Goal: Task Accomplishment & Management: Manage account settings

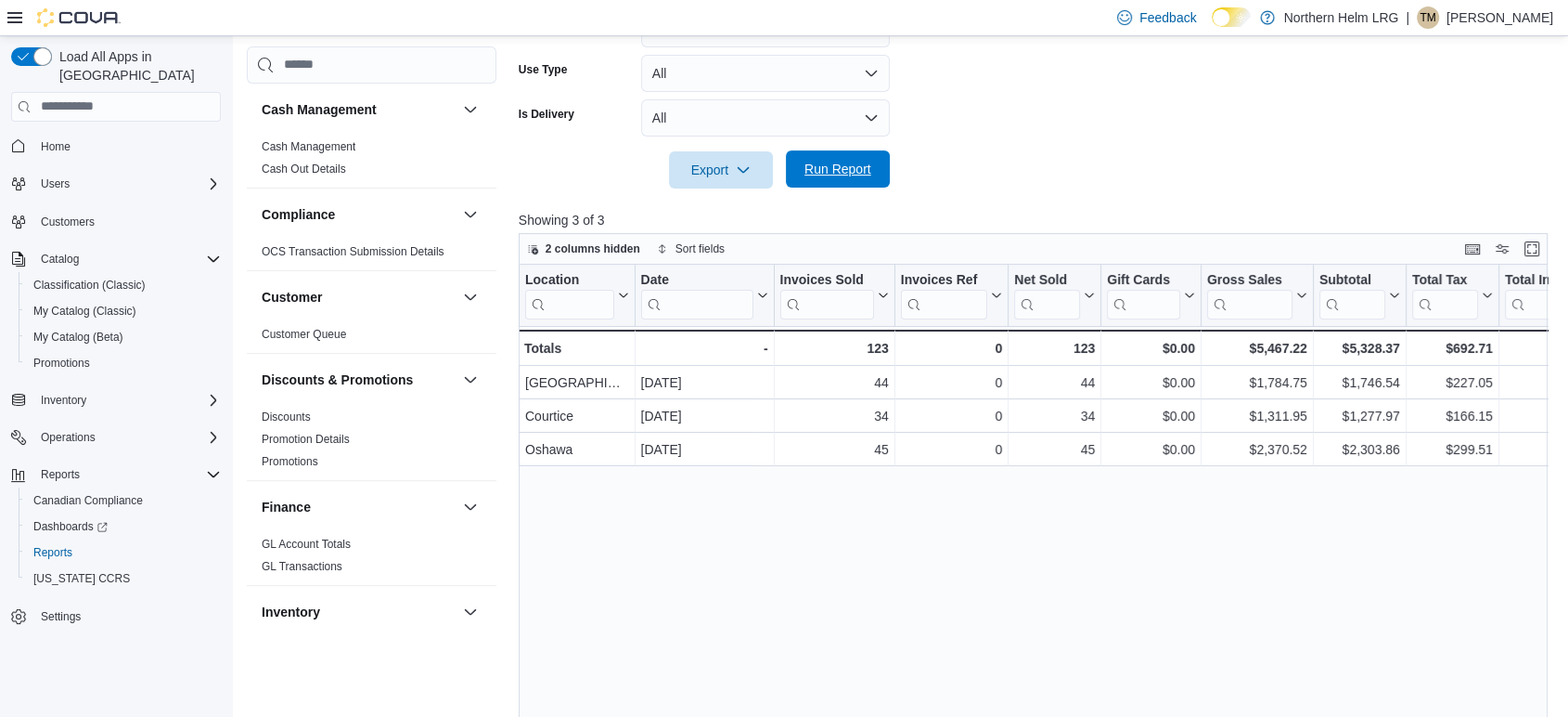
scroll to position [1031, 0]
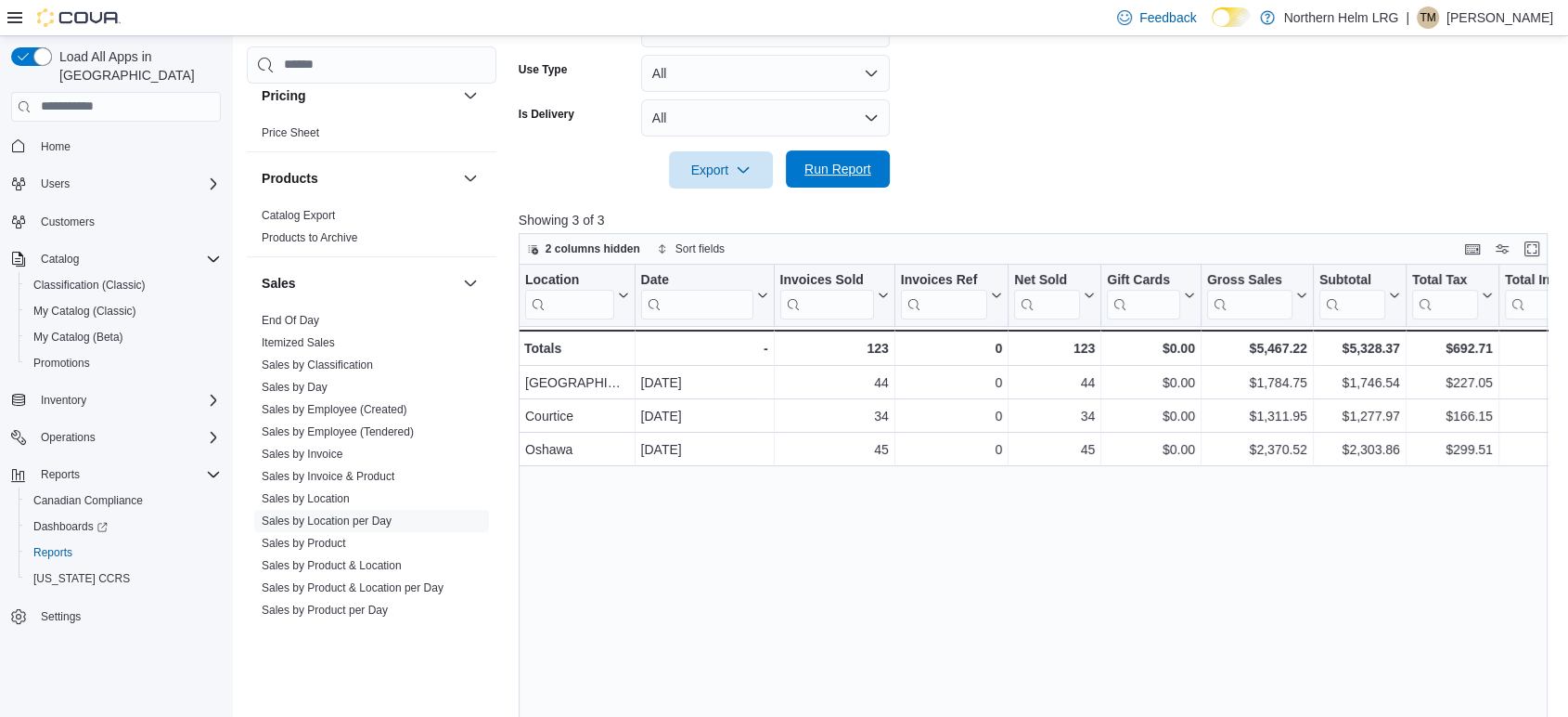
click at [861, 157] on span "Run Report" at bounding box center [838, 169] width 81 height 37
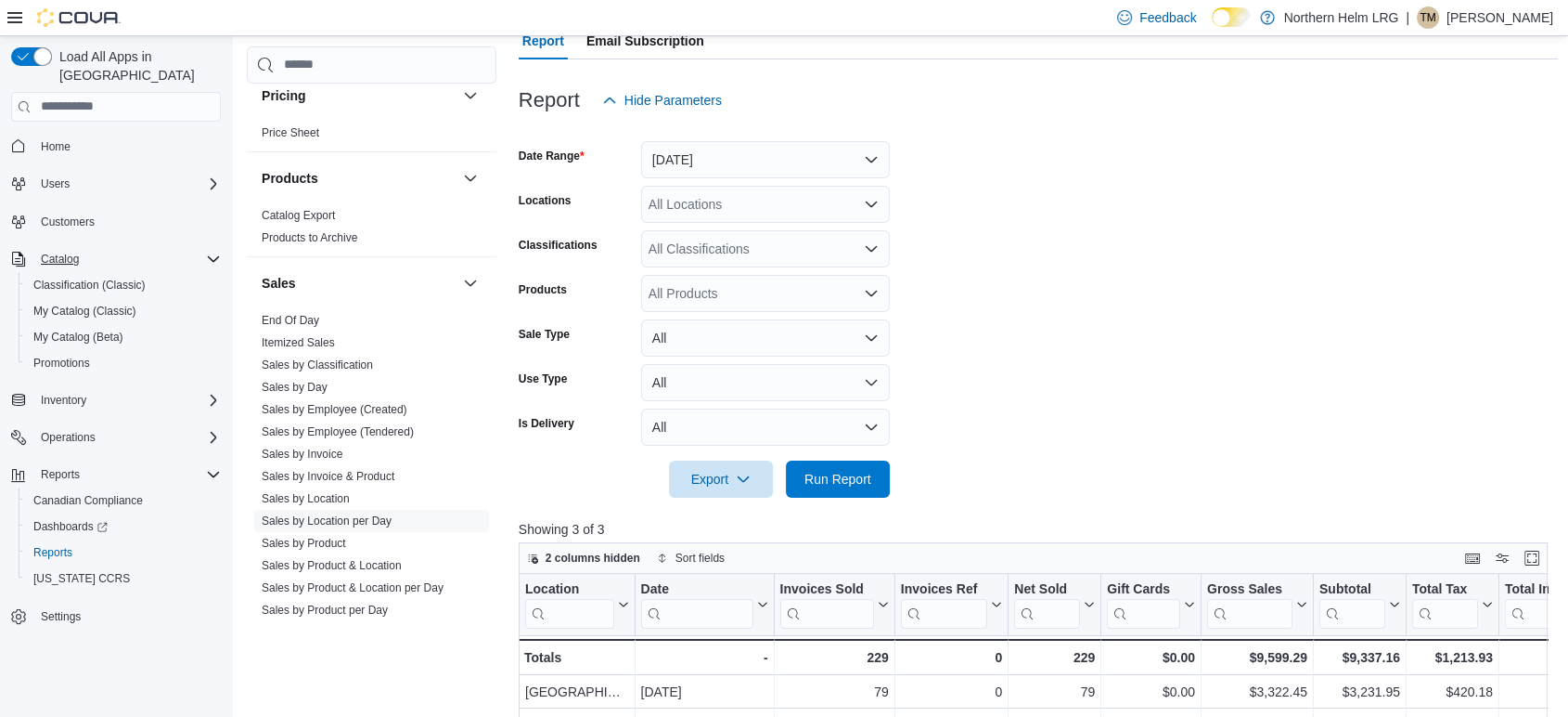
scroll to position [0, 0]
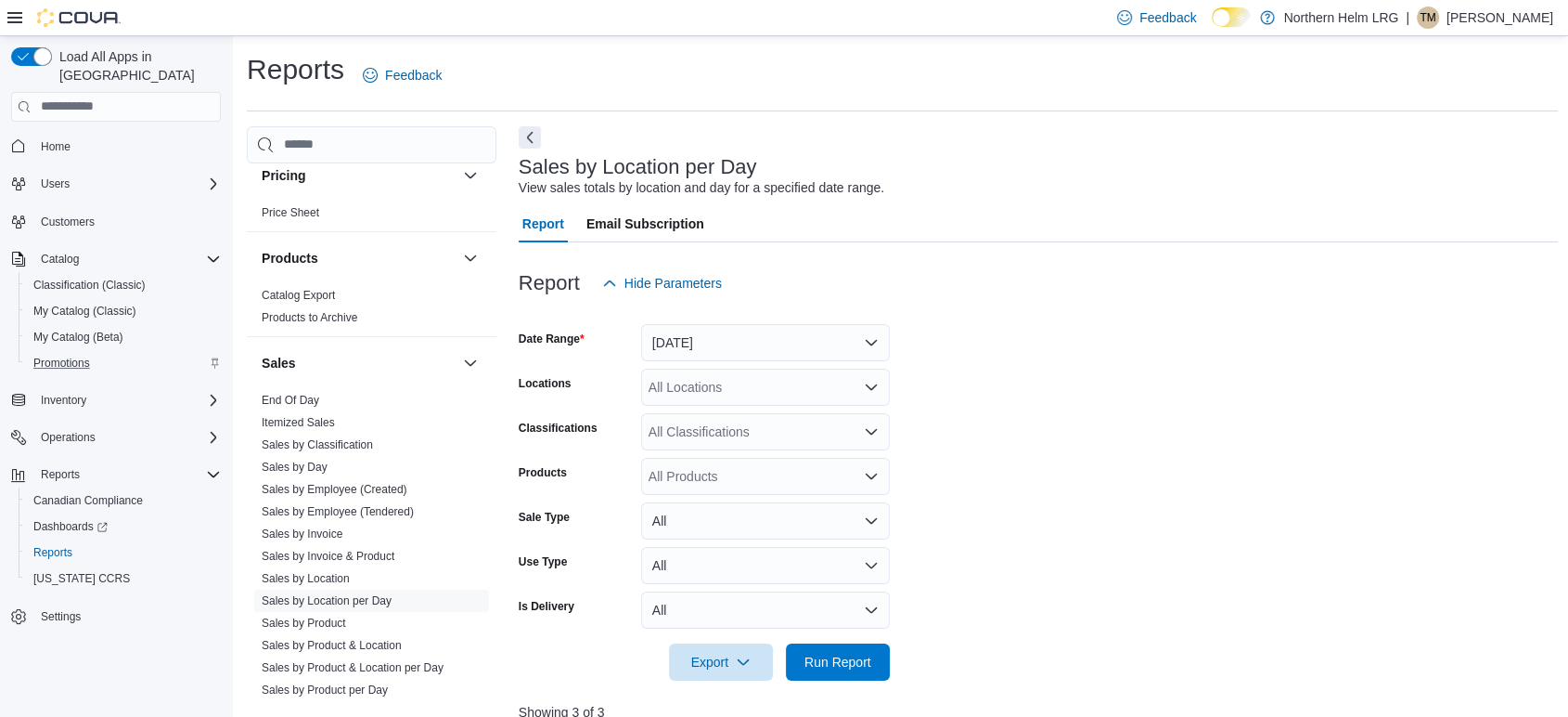
click at [111, 351] on div "Promotions" at bounding box center [123, 363] width 195 height 23
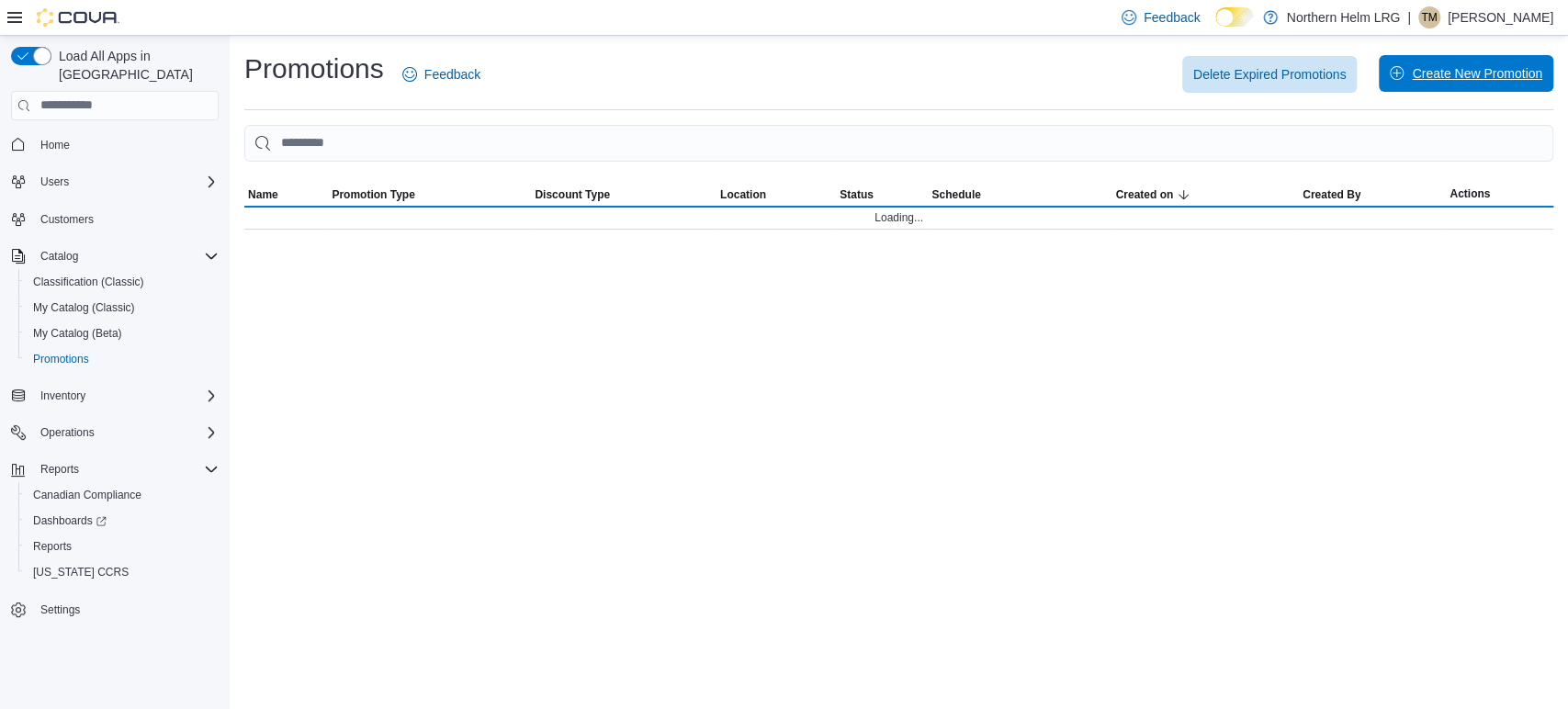
click at [1449, 77] on span "Create New Promotion" at bounding box center [1476, 74] width 130 height 19
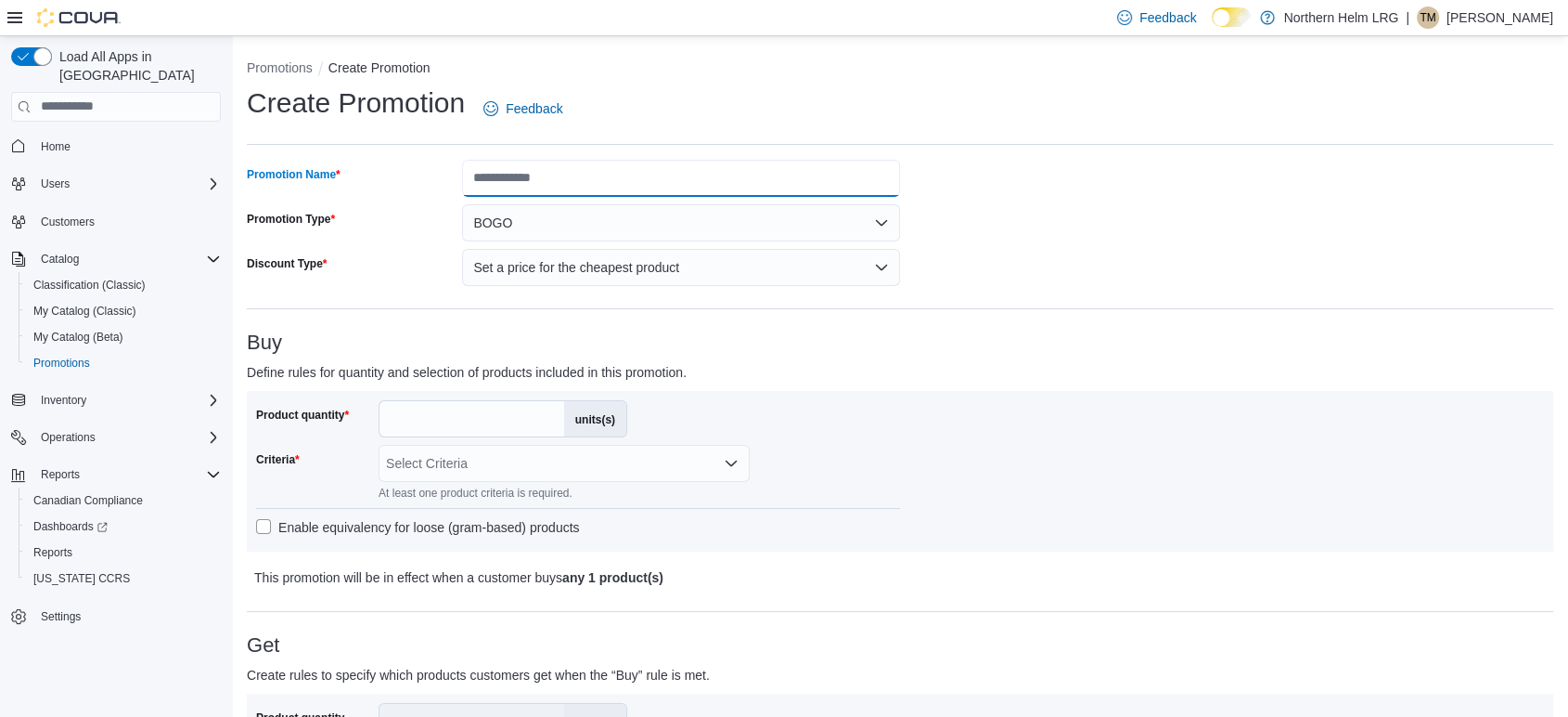
click at [629, 186] on input "Promotion Name" at bounding box center [681, 178] width 438 height 37
type input "*"
type input "**********"
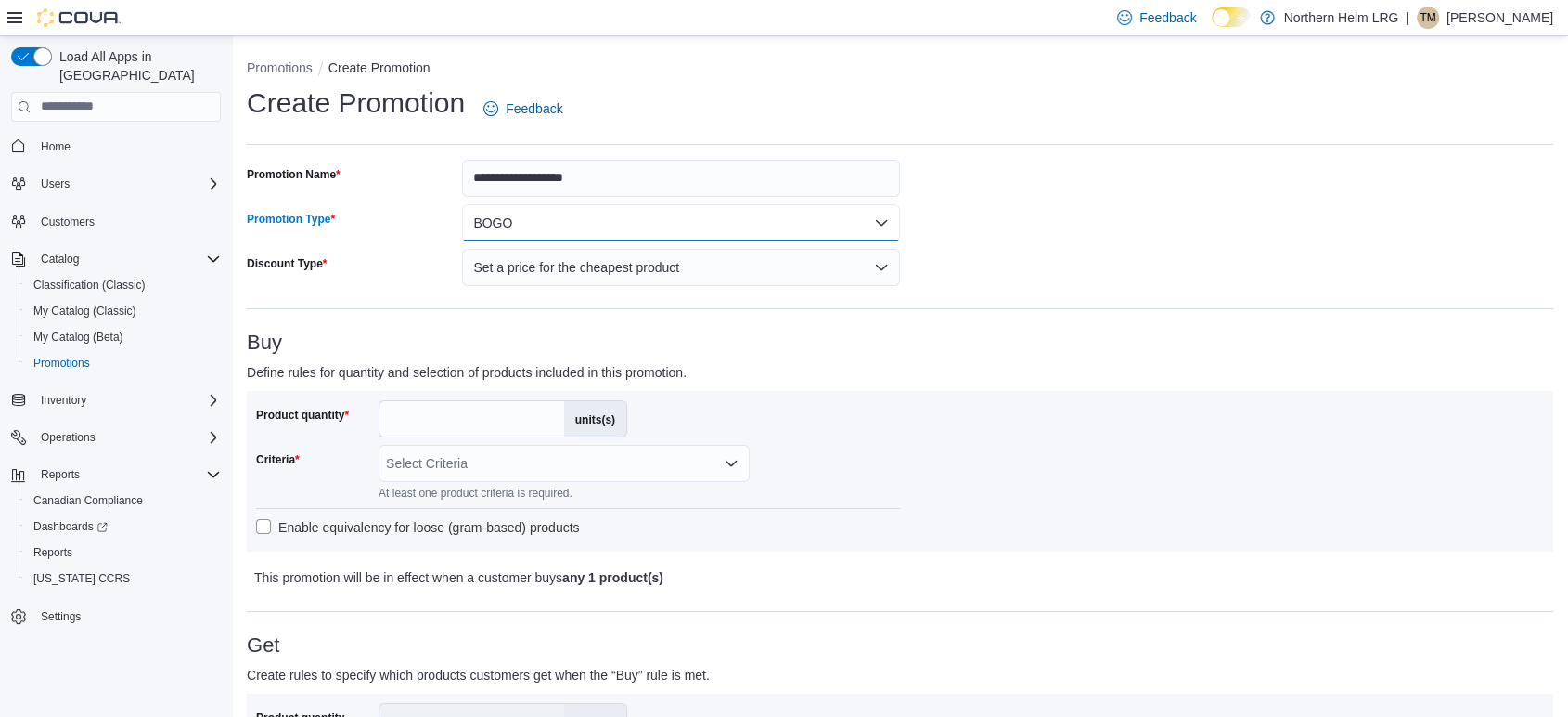
click at [602, 221] on button "BOGO" at bounding box center [681, 223] width 438 height 37
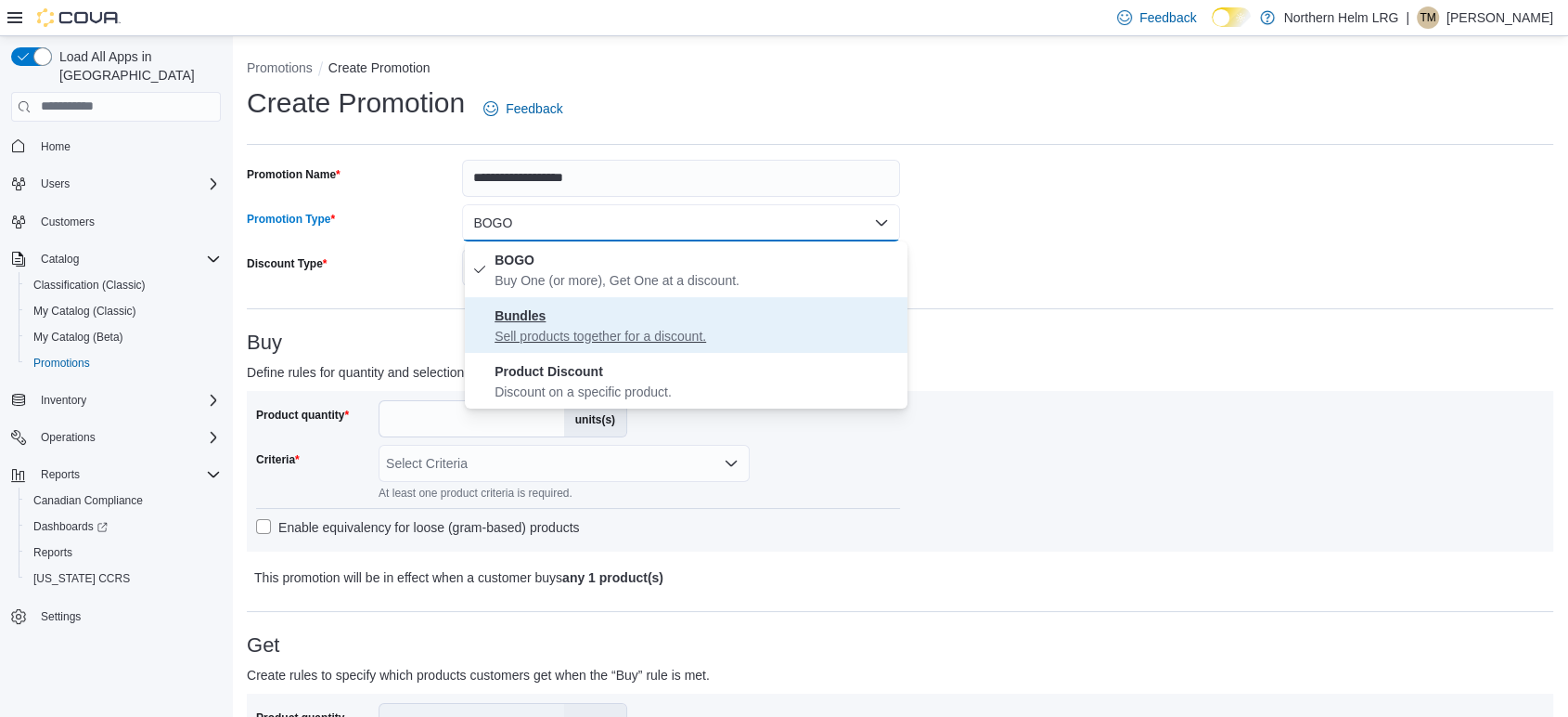
click at [564, 304] on span "Bundles Sell products together for a discount." at bounding box center [697, 324] width 405 height 41
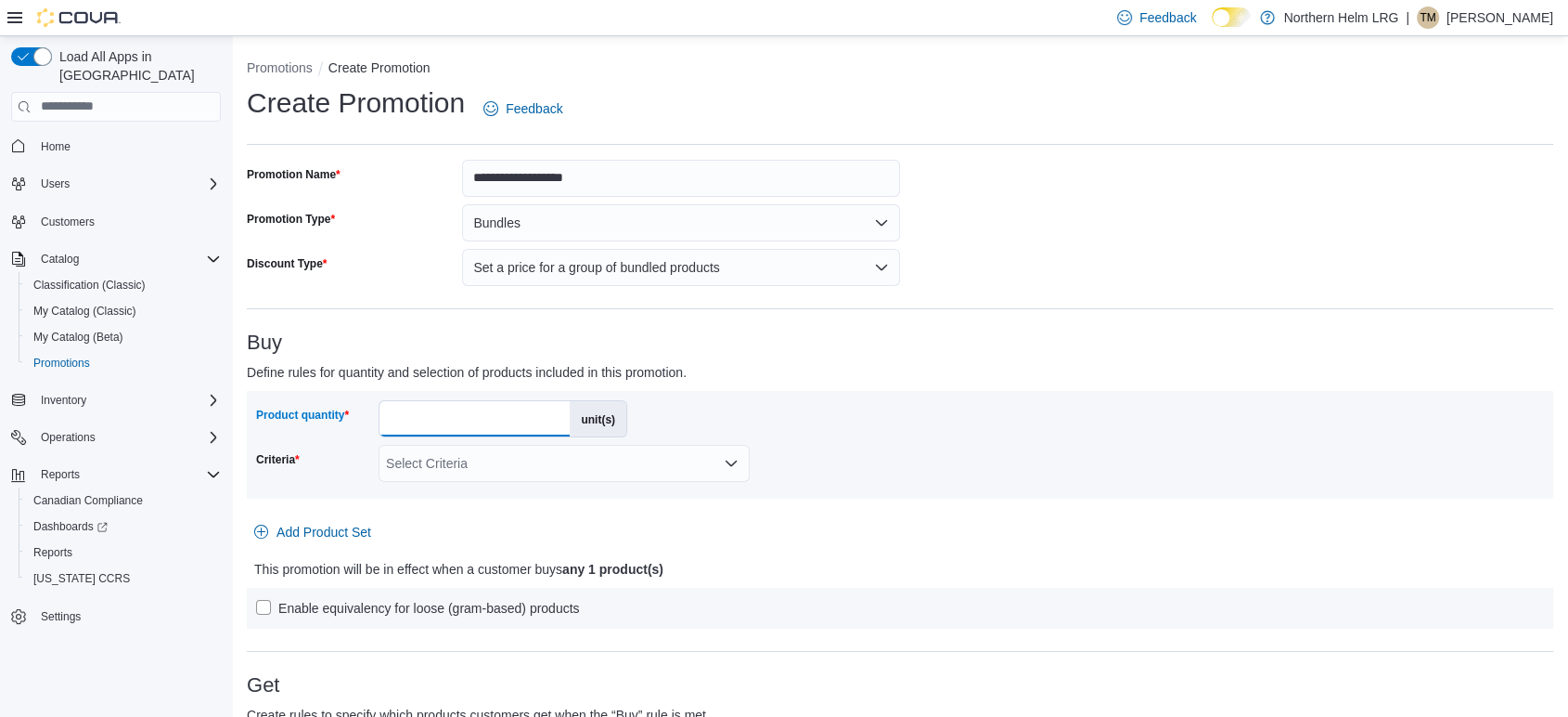
drag, startPoint x: 441, startPoint y: 418, endPoint x: 384, endPoint y: 418, distance: 57.0
click at [384, 418] on input "*" at bounding box center [474, 418] width 190 height 35
type input "*"
click at [886, 455] on div "Product quantity * unit(s) Criteria Select Criteria" at bounding box center [900, 444] width 1288 height 89
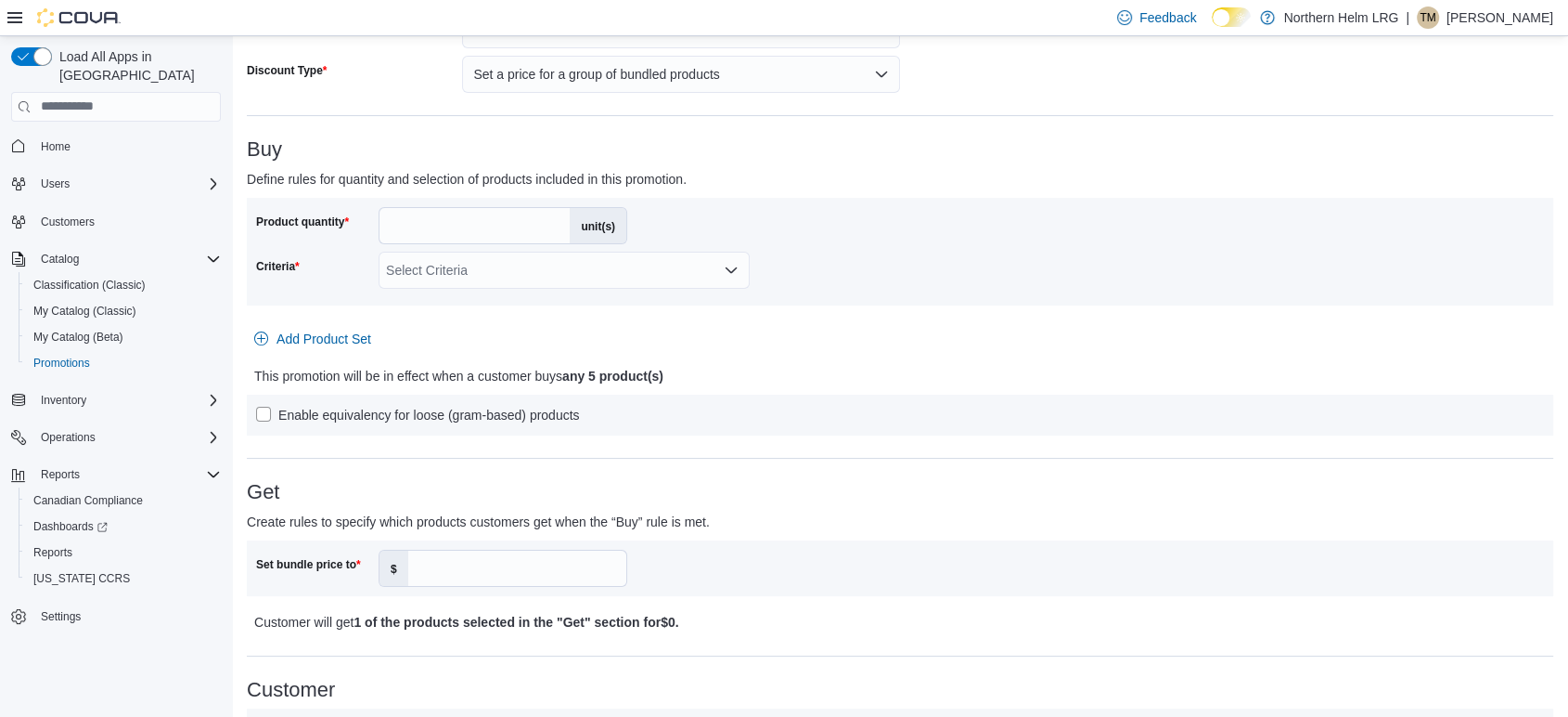
scroll to position [206, 0]
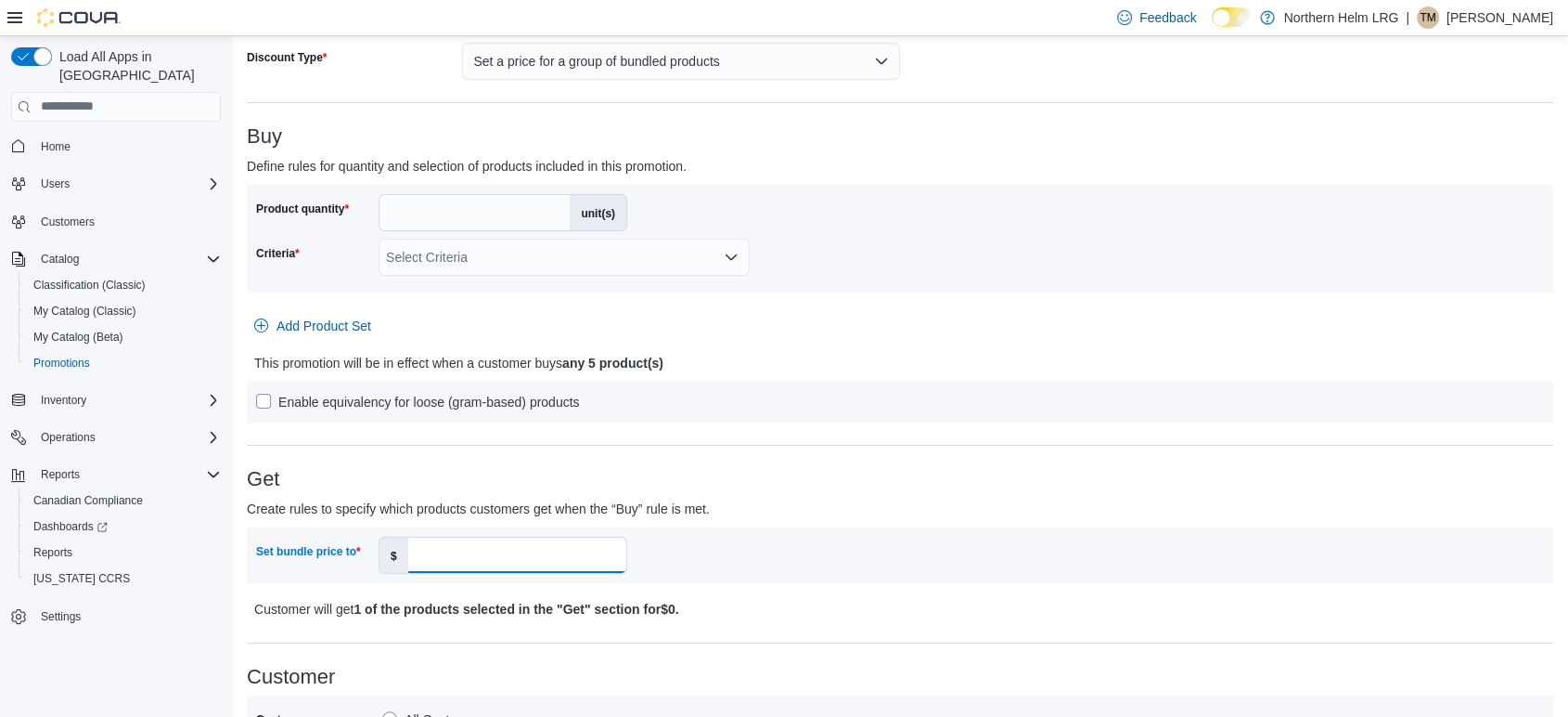
click at [536, 540] on input "Set bundle price to" at bounding box center [517, 554] width 218 height 35
type input "**"
click at [979, 566] on div "Set bundle price to $ **" at bounding box center [900, 554] width 1288 height 37
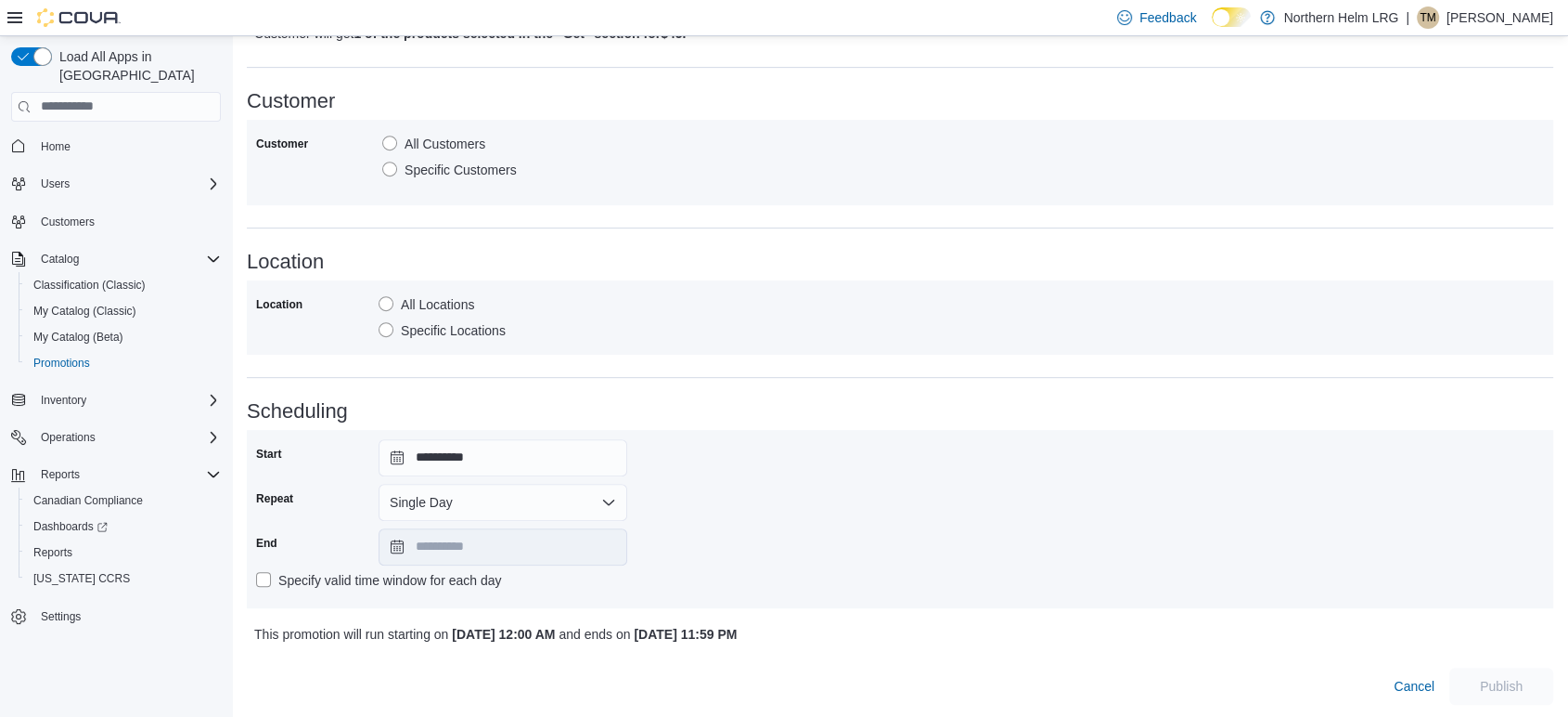
scroll to position [783, 0]
click at [438, 500] on button "Single Day" at bounding box center [503, 500] width 249 height 37
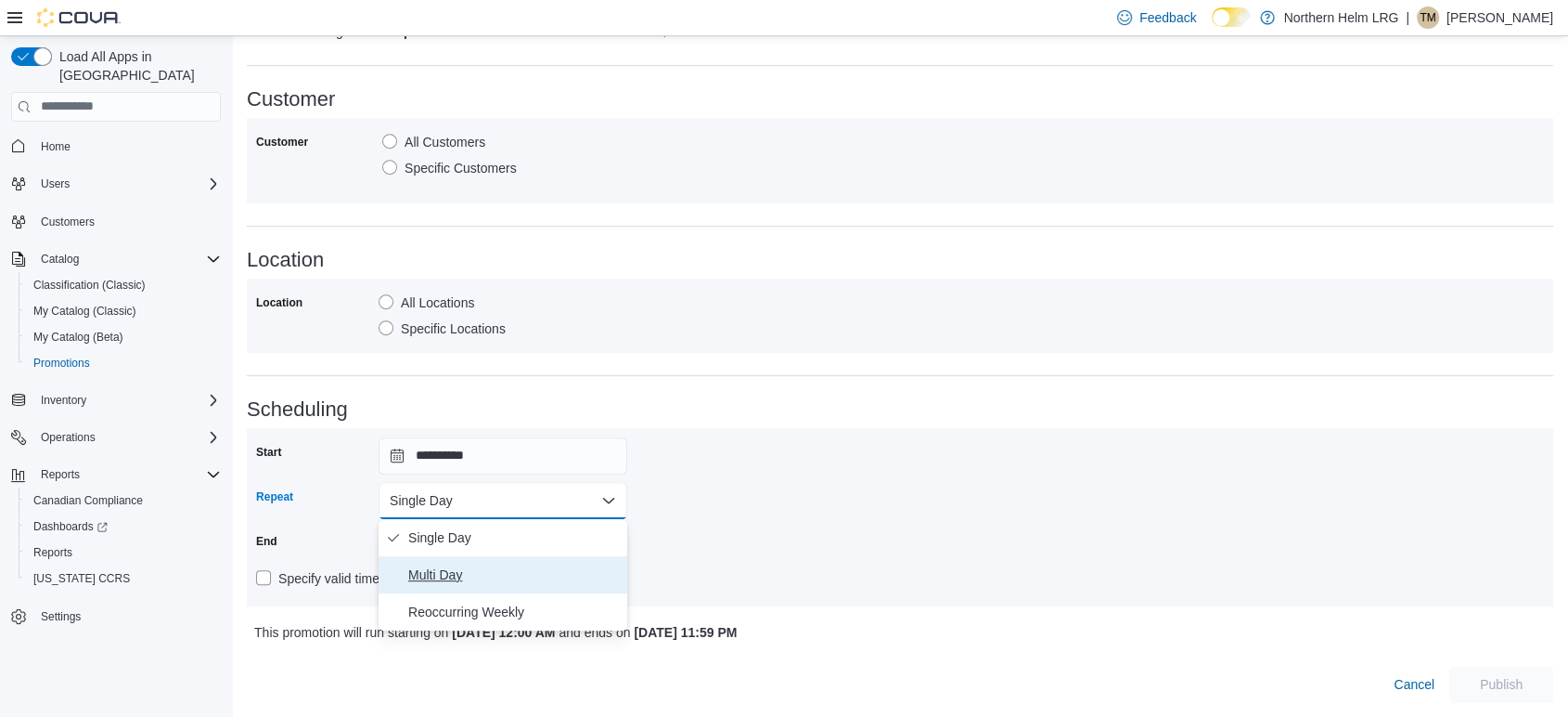
click at [435, 570] on span "Multi Day" at bounding box center [513, 575] width 211 height 23
click at [482, 556] on input "**********" at bounding box center [503, 545] width 249 height 37
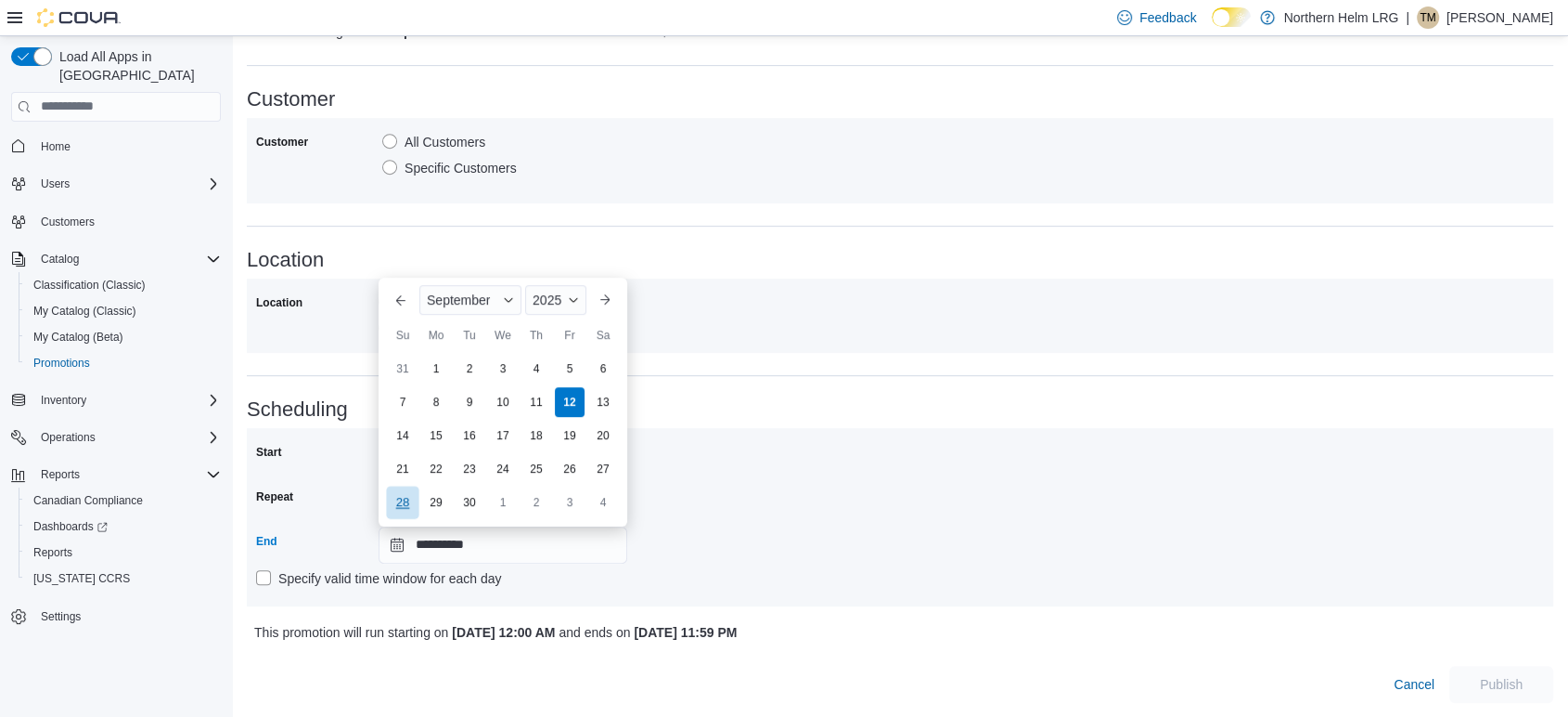
click at [413, 508] on div "28" at bounding box center [402, 502] width 32 height 32
type input "**********"
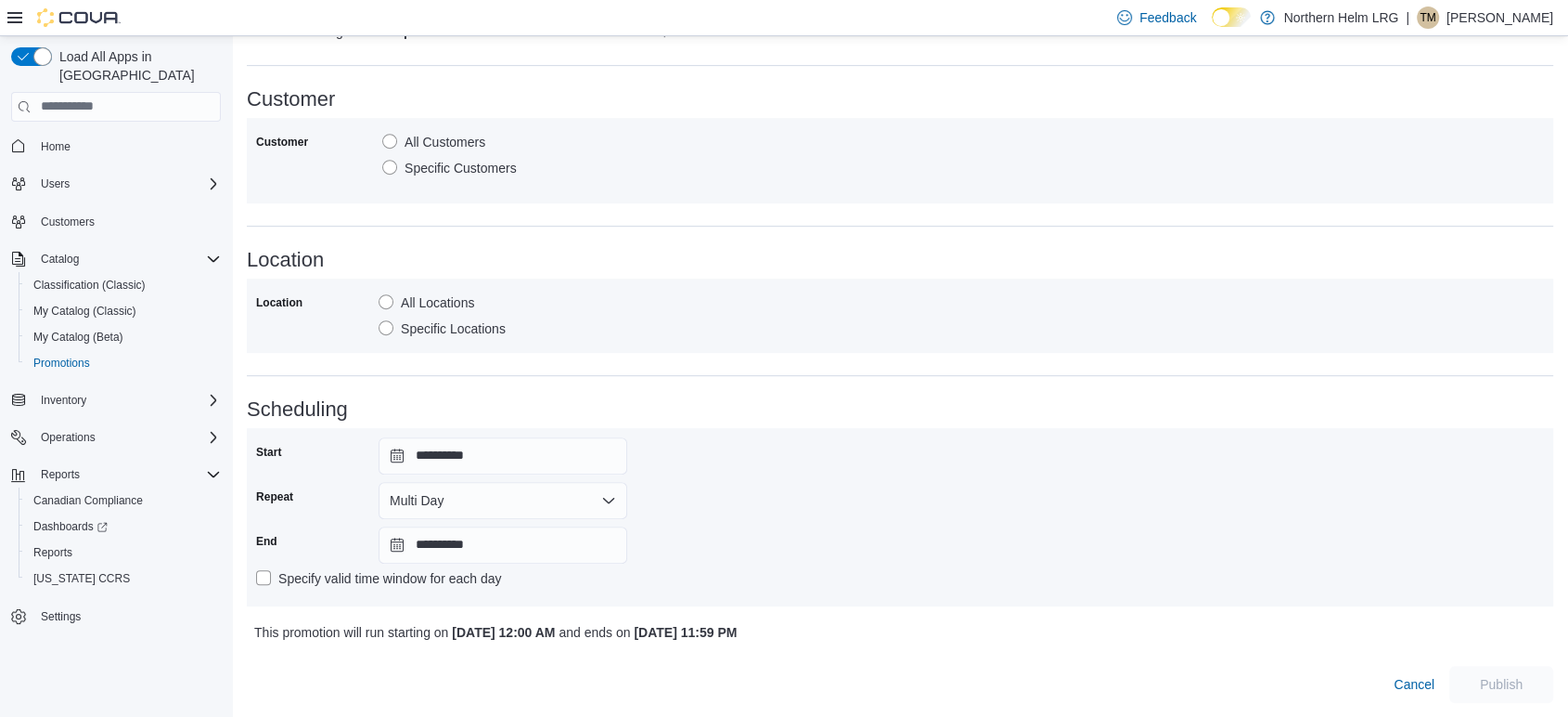
click at [787, 480] on div "**********" at bounding box center [900, 517] width 1288 height 160
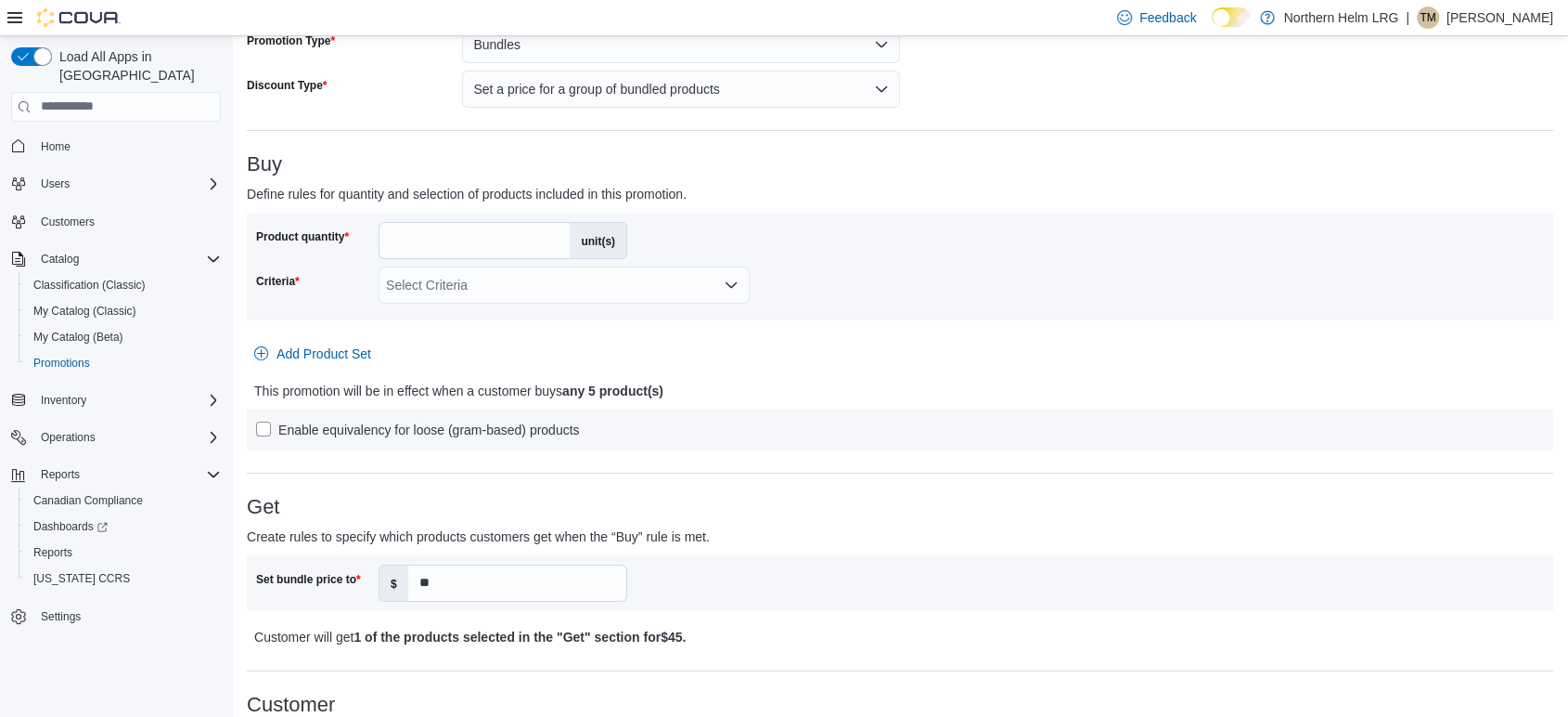
scroll to position [164, 0]
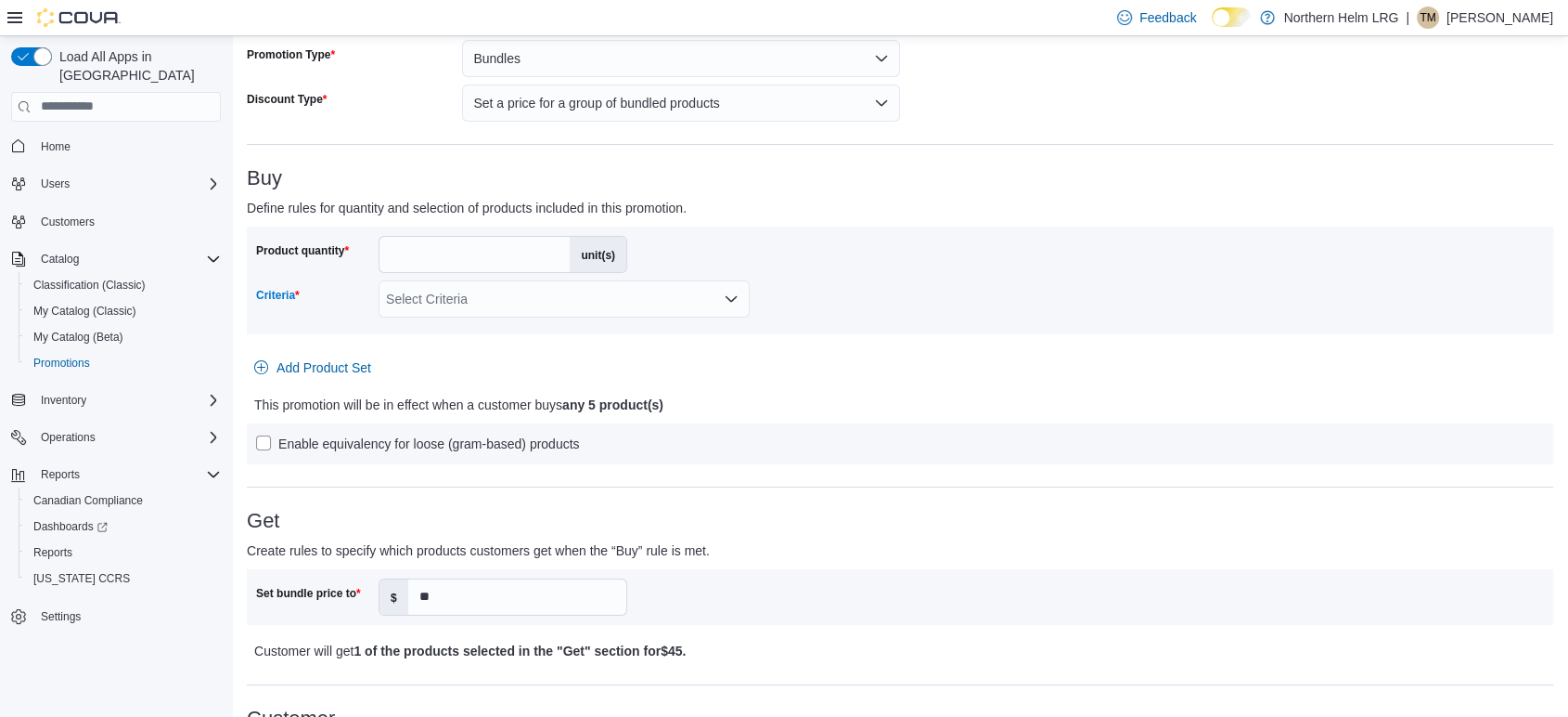
click at [540, 288] on div "Select Criteria" at bounding box center [564, 298] width 371 height 37
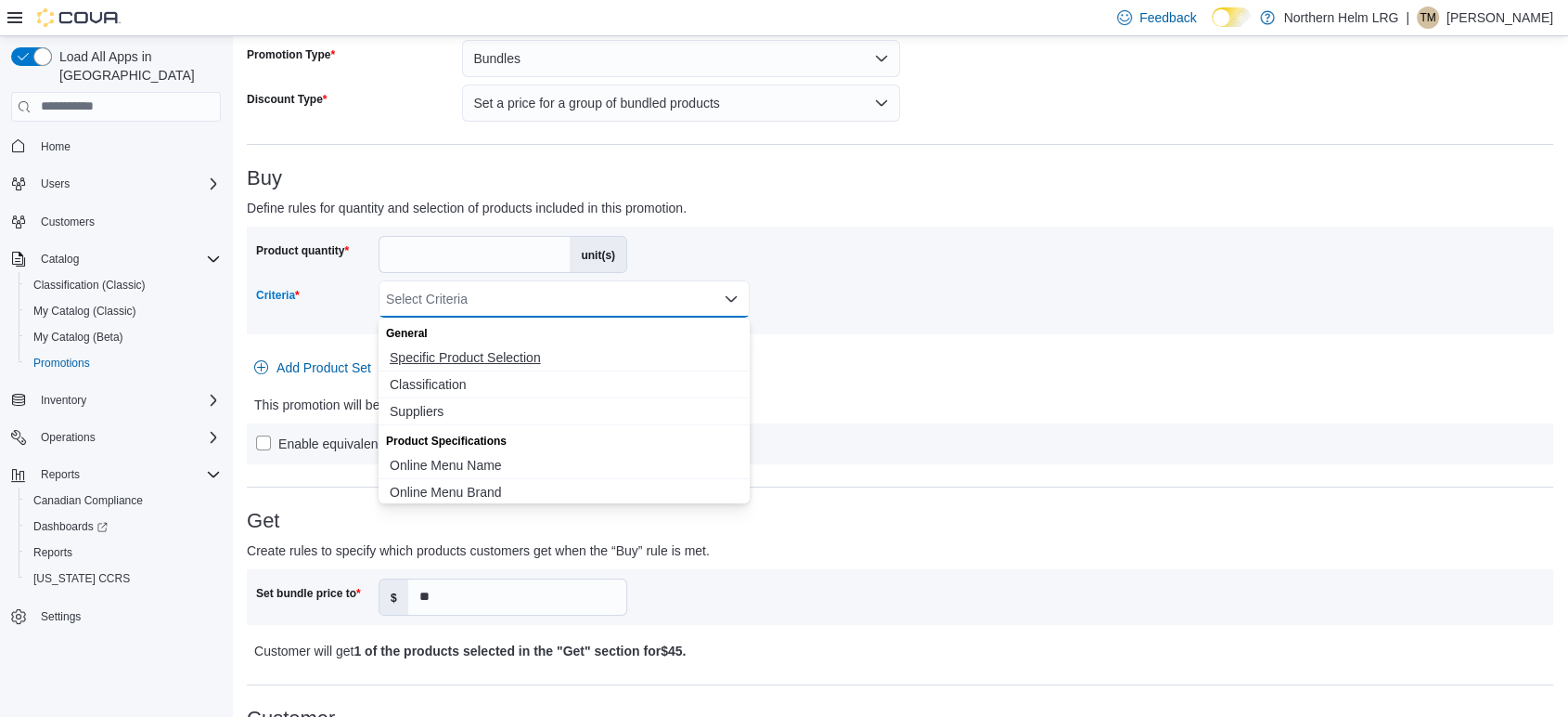
click at [487, 347] on button "Specific Product Selection" at bounding box center [564, 358] width 371 height 27
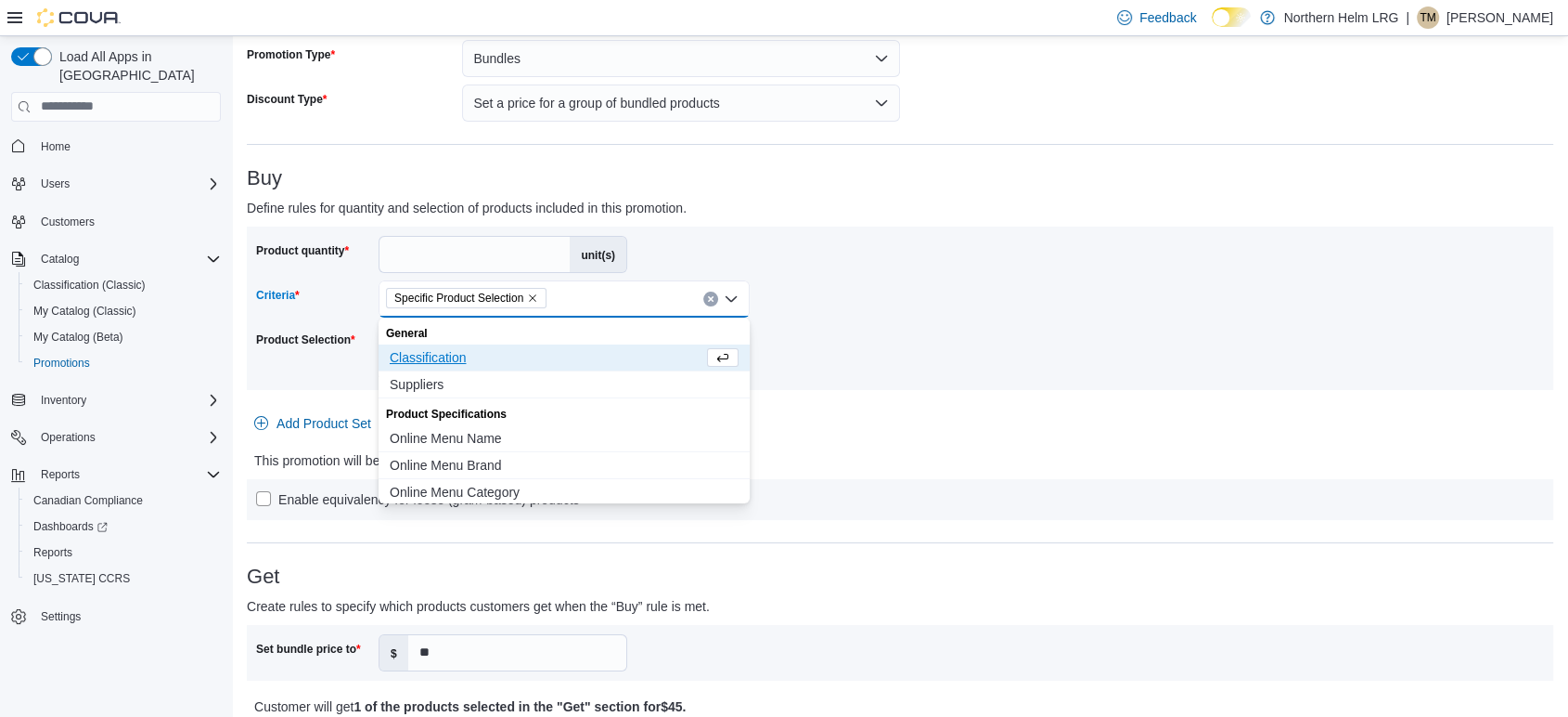
click at [1150, 327] on div "Product quantity * unit(s) Criteria Specific Product Selection Combo box. Selec…" at bounding box center [900, 308] width 1288 height 145
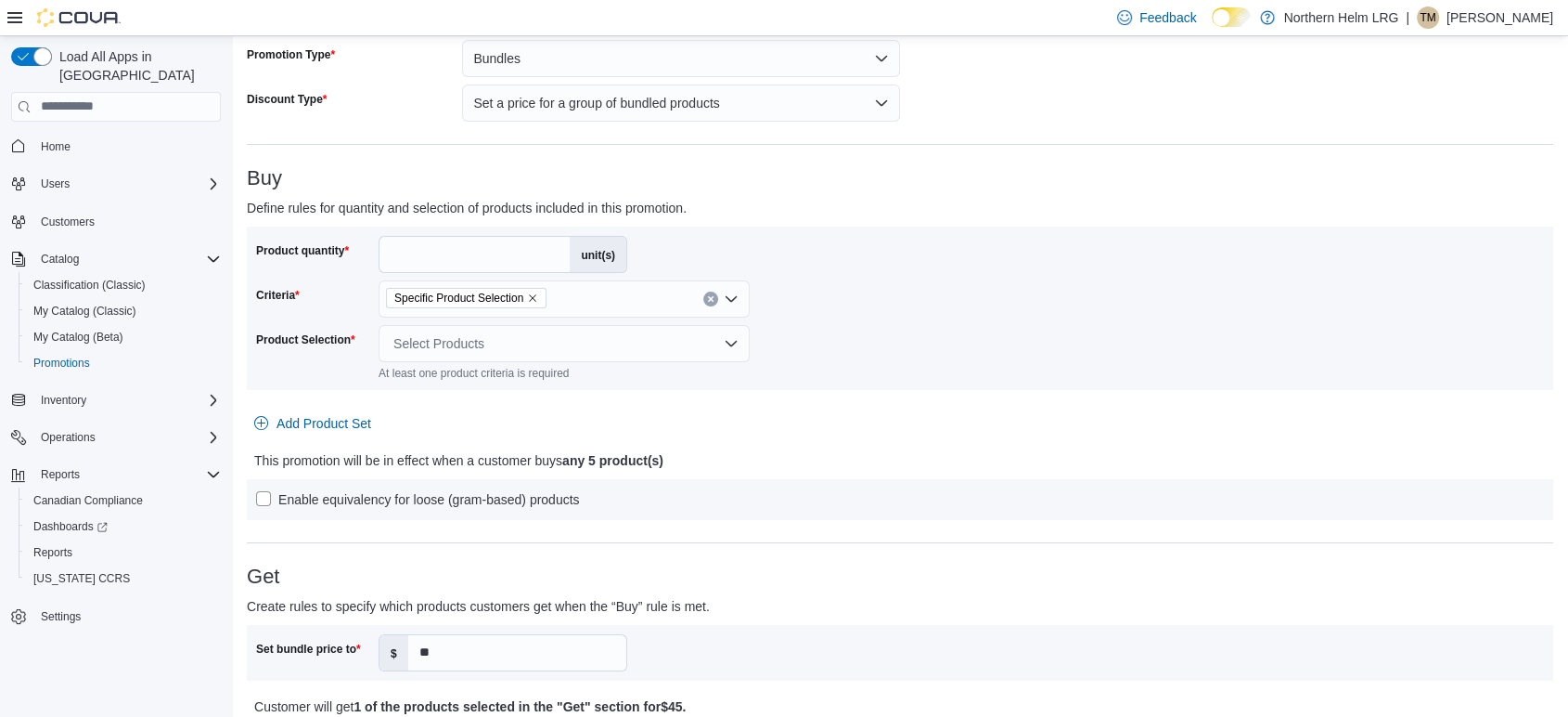
click at [561, 329] on div "Select Products" at bounding box center [564, 343] width 371 height 37
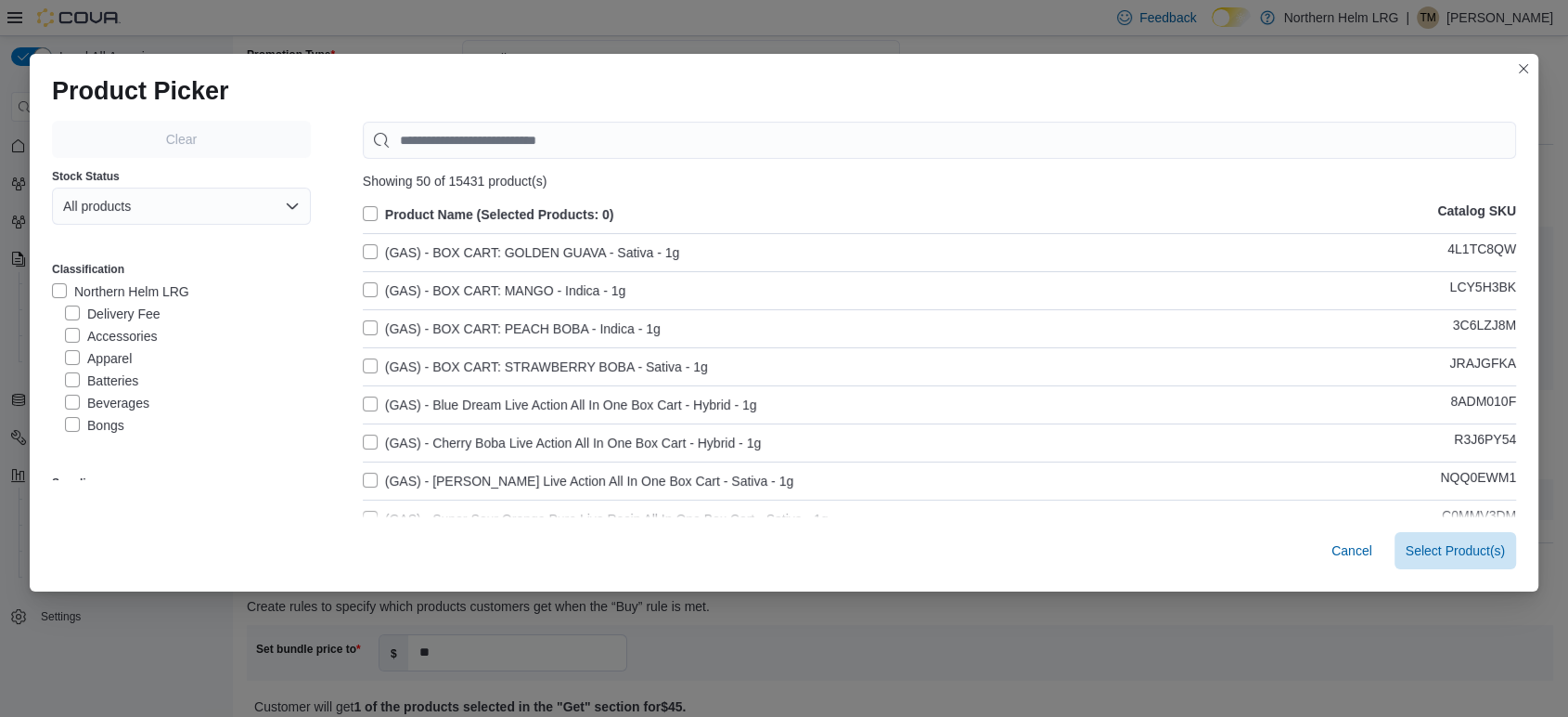
click at [52, 293] on label "Northern Helm LRG" at bounding box center [120, 292] width 137 height 23
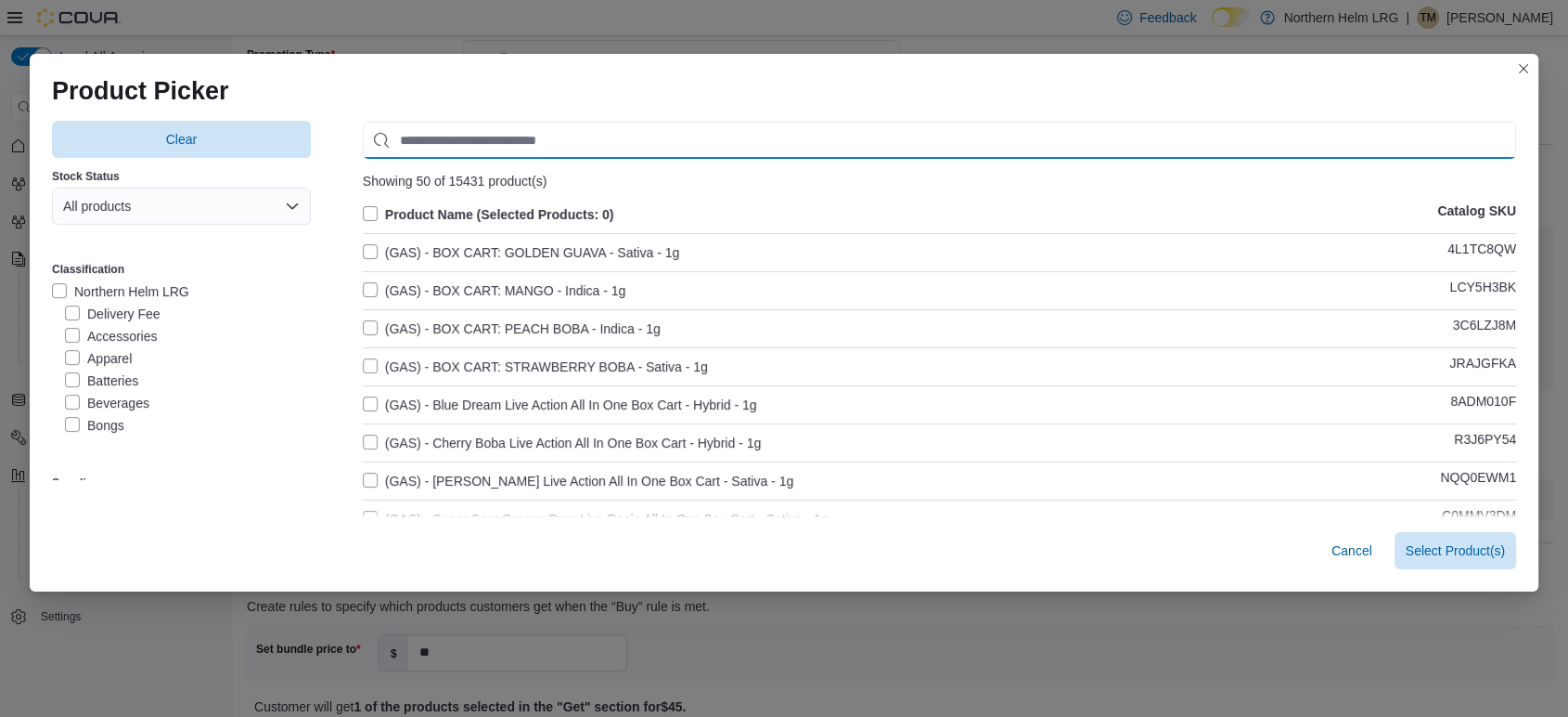
click at [568, 139] on input "Use aria labels when no actual label is in use" at bounding box center [939, 139] width 1153 height 37
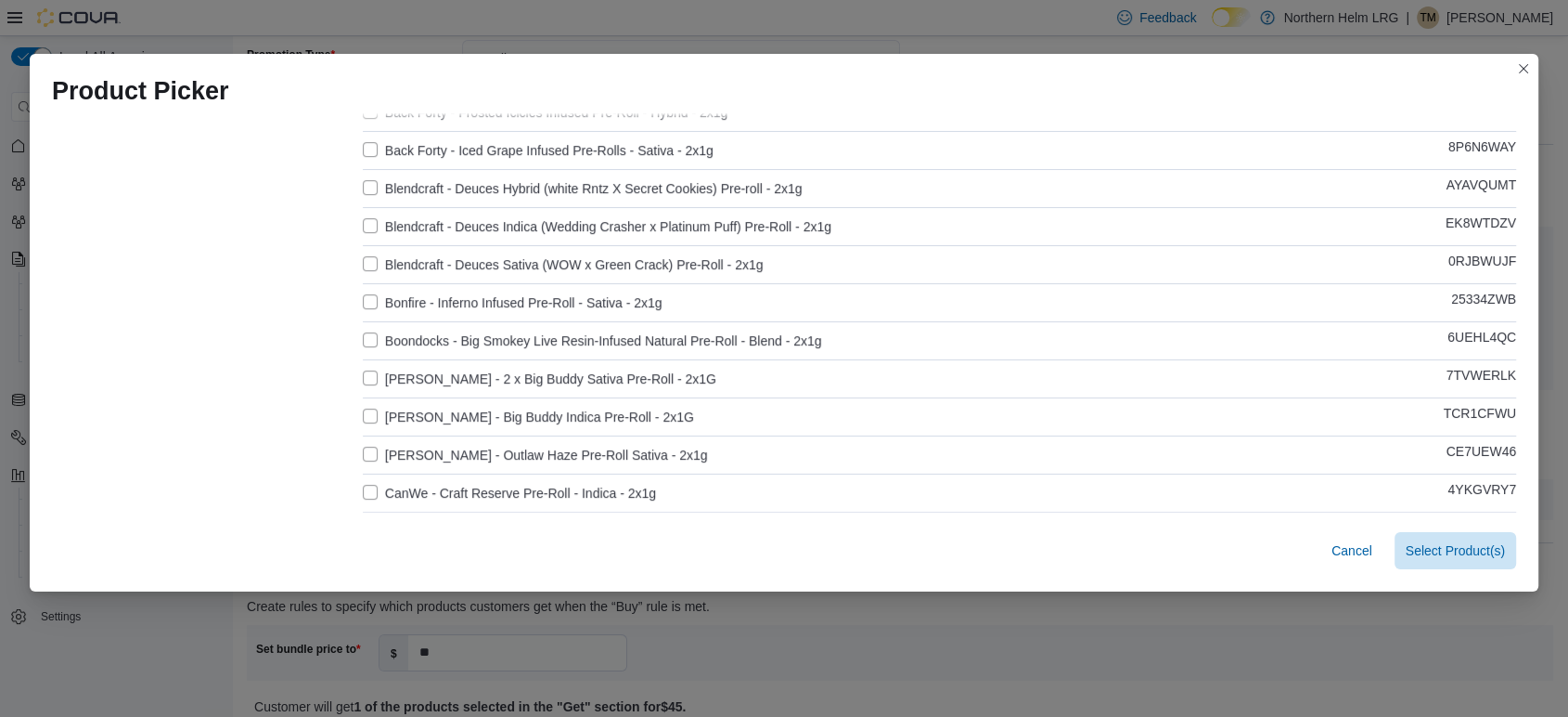
scroll to position [721, 0]
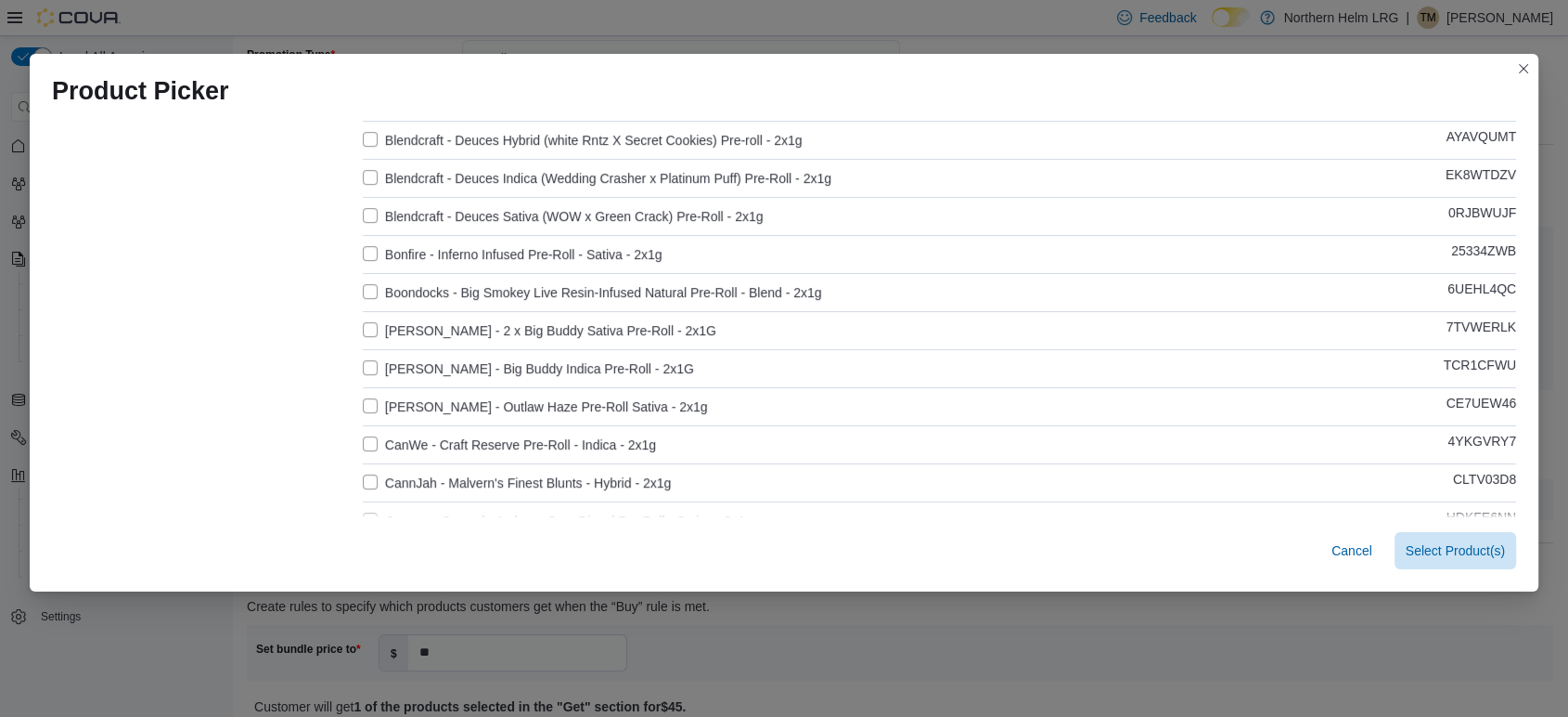
click at [370, 328] on label "[PERSON_NAME] - 2 x Big Buddy Sativa Pre-Roll - 2x1G" at bounding box center [539, 331] width 353 height 23
click at [363, 367] on label "[PERSON_NAME] - Big Buddy Indica Pre-Roll - 2x1G" at bounding box center [528, 368] width 331 height 23
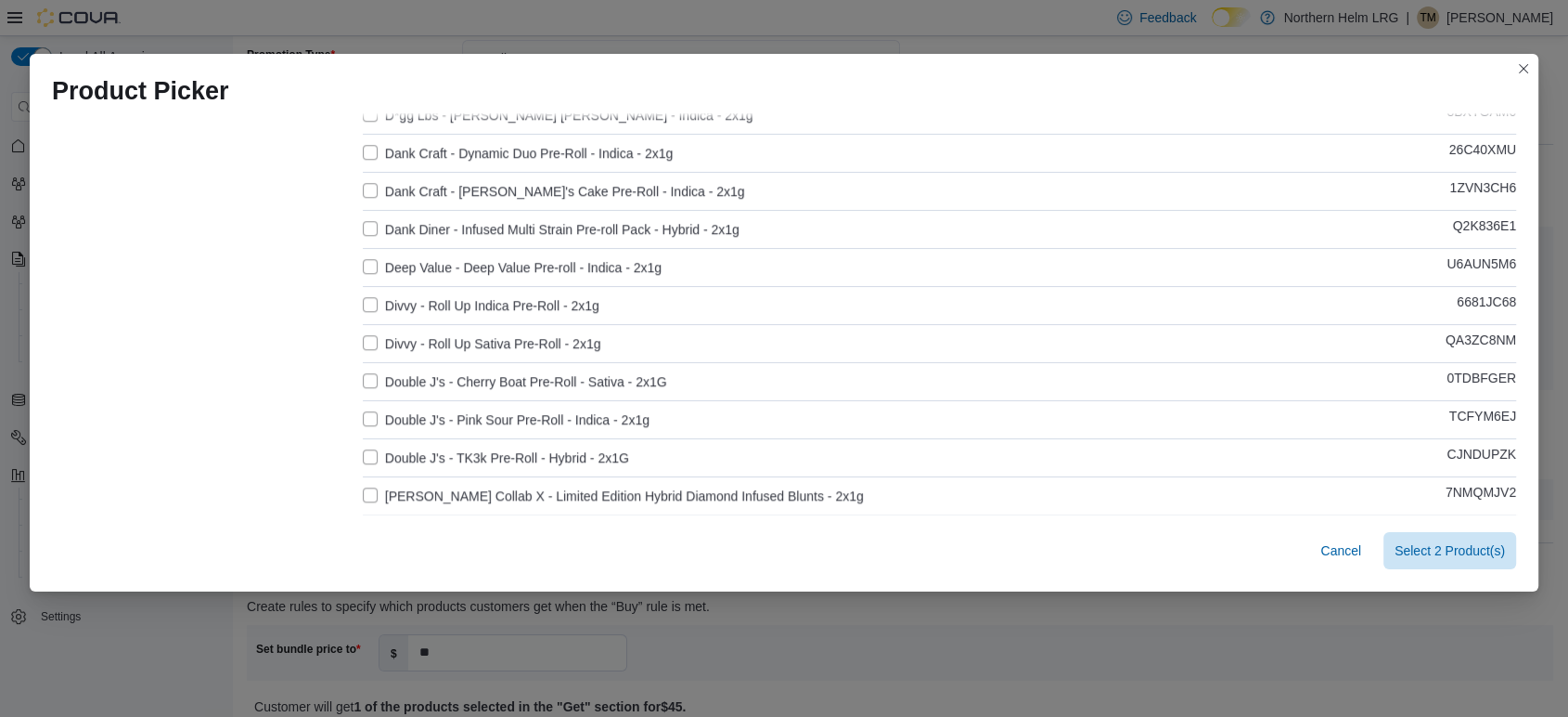
scroll to position [1547, 0]
click at [363, 301] on label "Divvy - Roll Up Indica Pre-Roll - 2x1g" at bounding box center [481, 305] width 237 height 23
click at [363, 338] on label "Divvy - Roll Up Sativa Pre-Roll - 2x1g" at bounding box center [482, 343] width 239 height 23
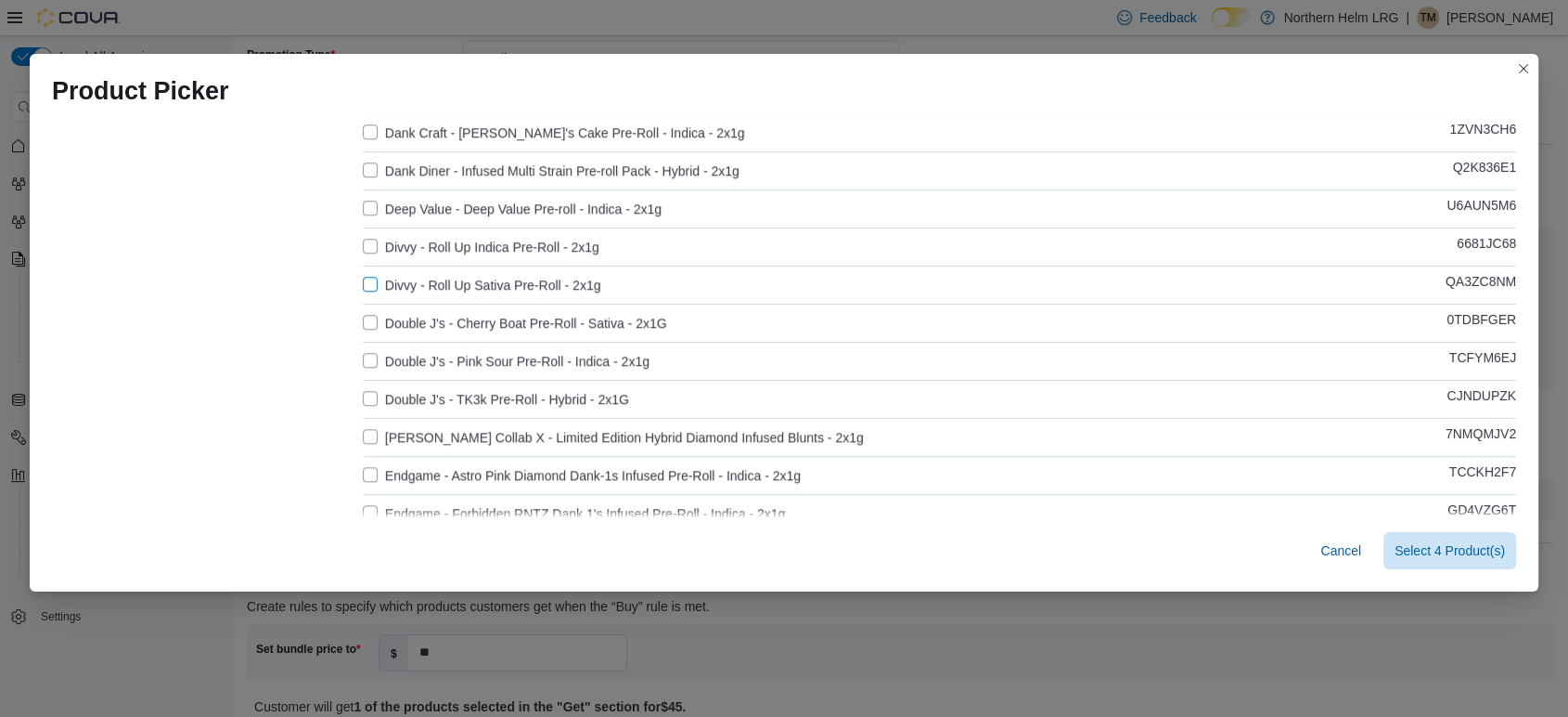
scroll to position [1715, 0]
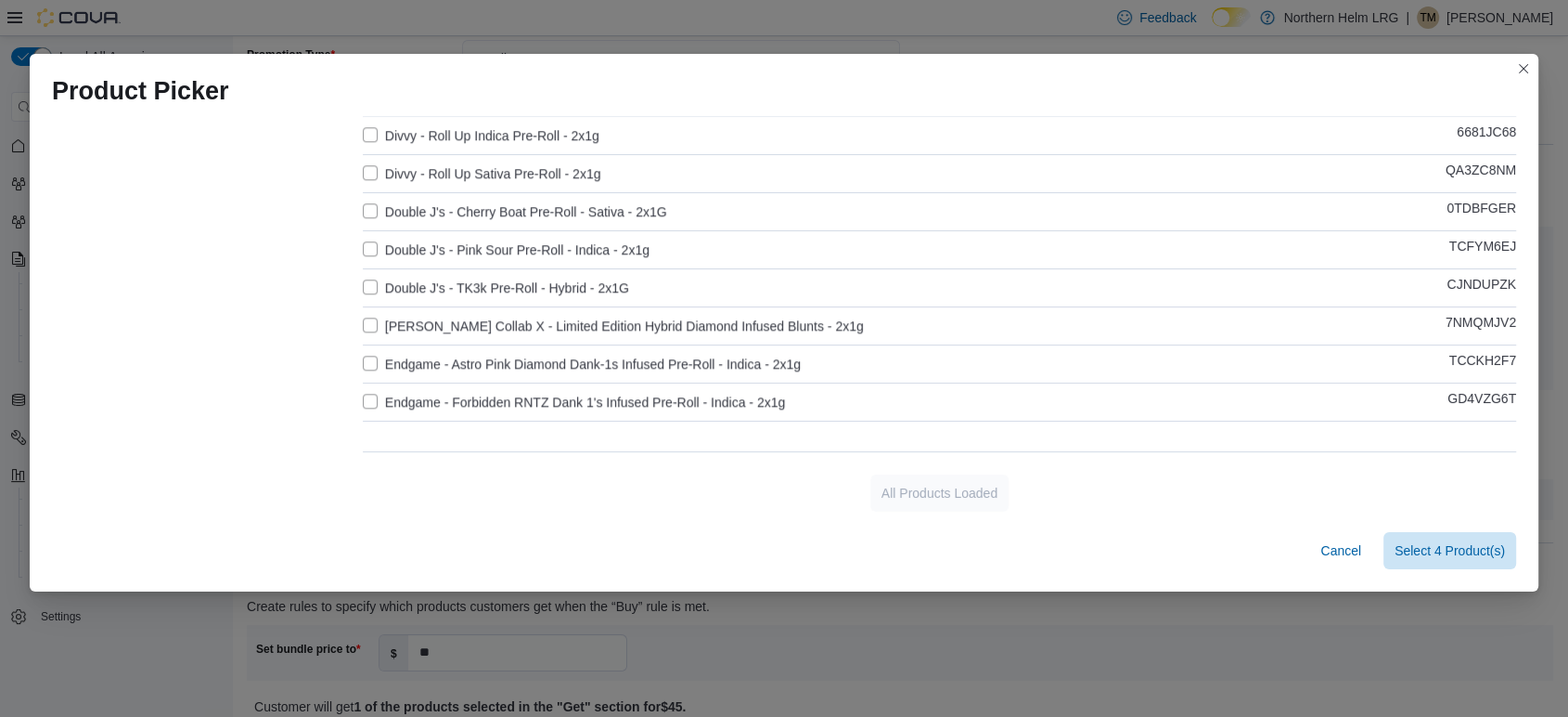
click at [901, 524] on div "Cancel Select 4 Product(s)" at bounding box center [783, 554] width 1508 height 74
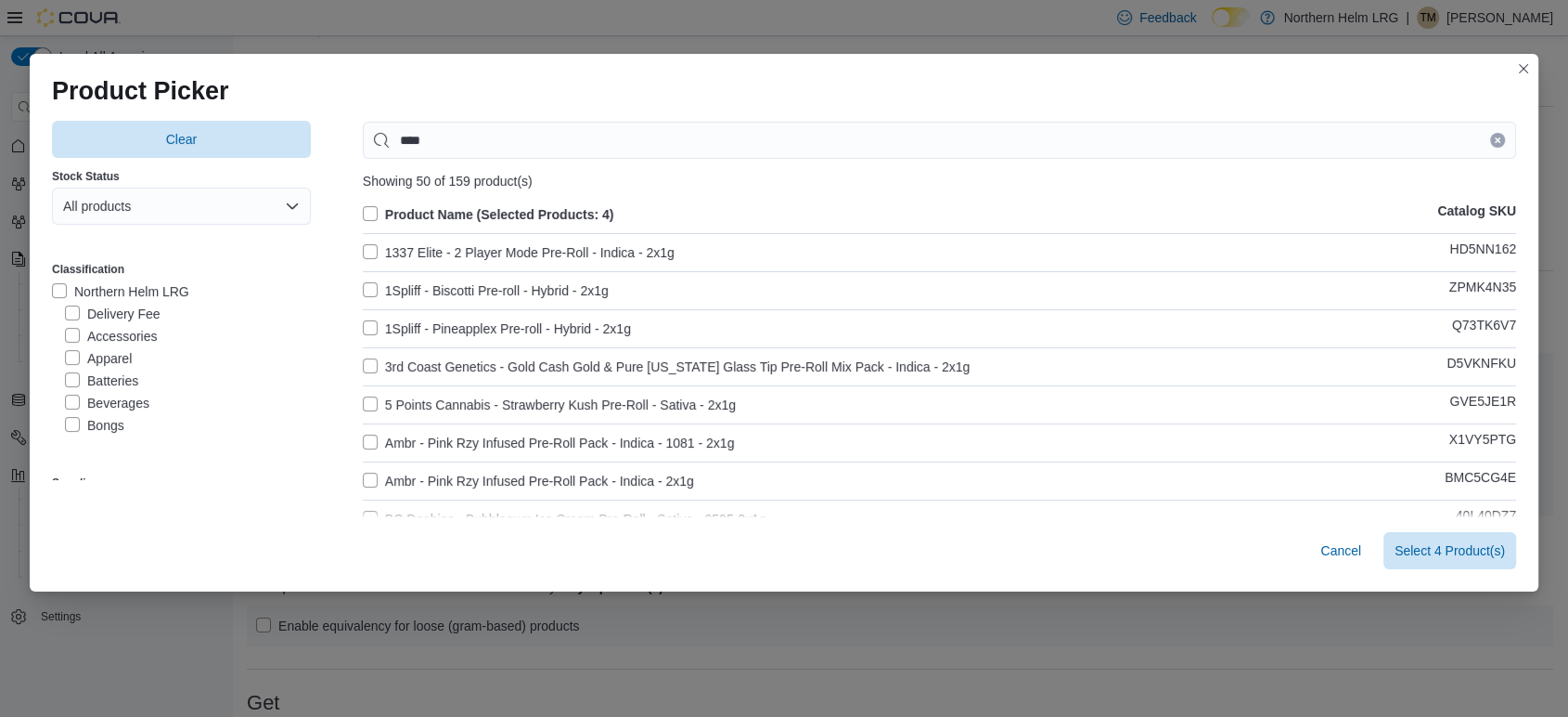
scroll to position [0, 0]
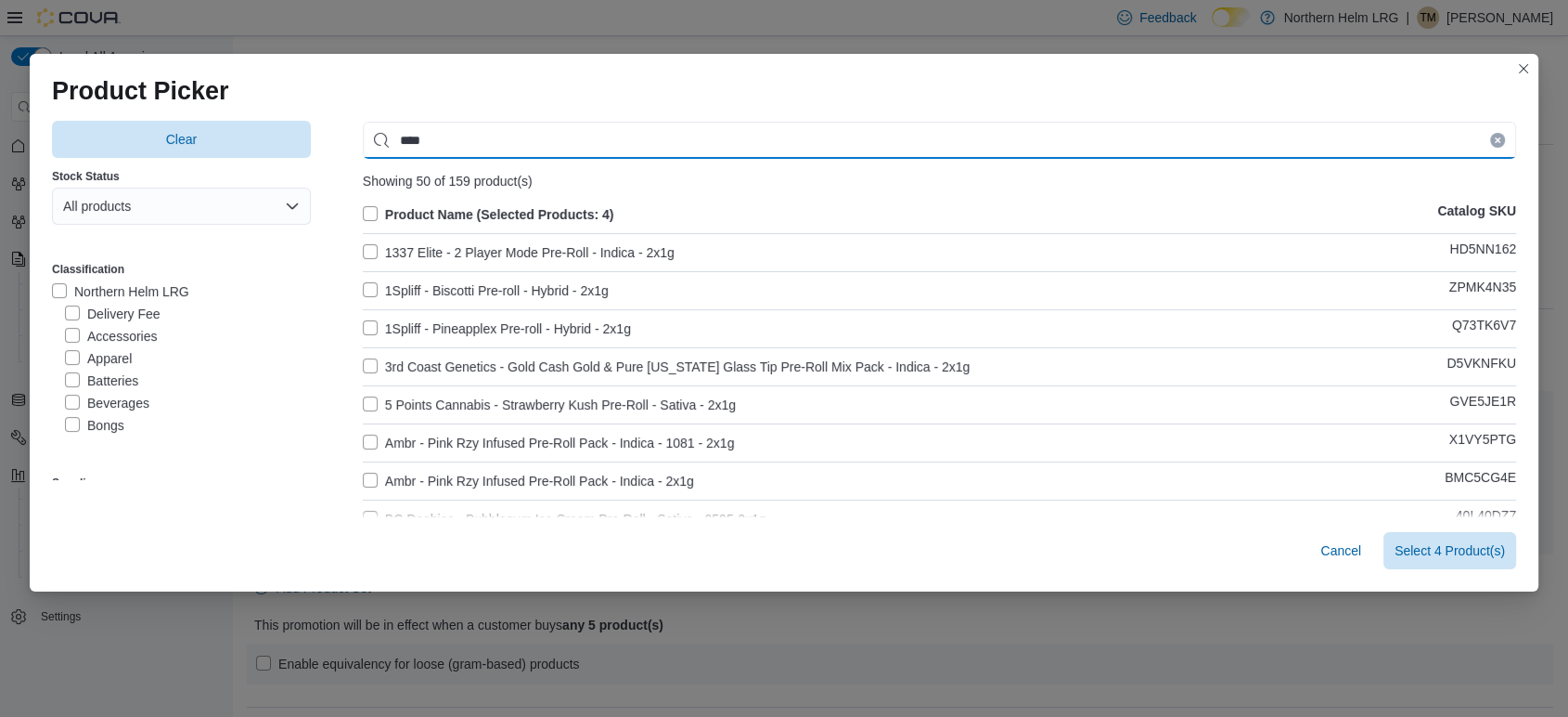
click at [443, 134] on input "****" at bounding box center [939, 139] width 1153 height 37
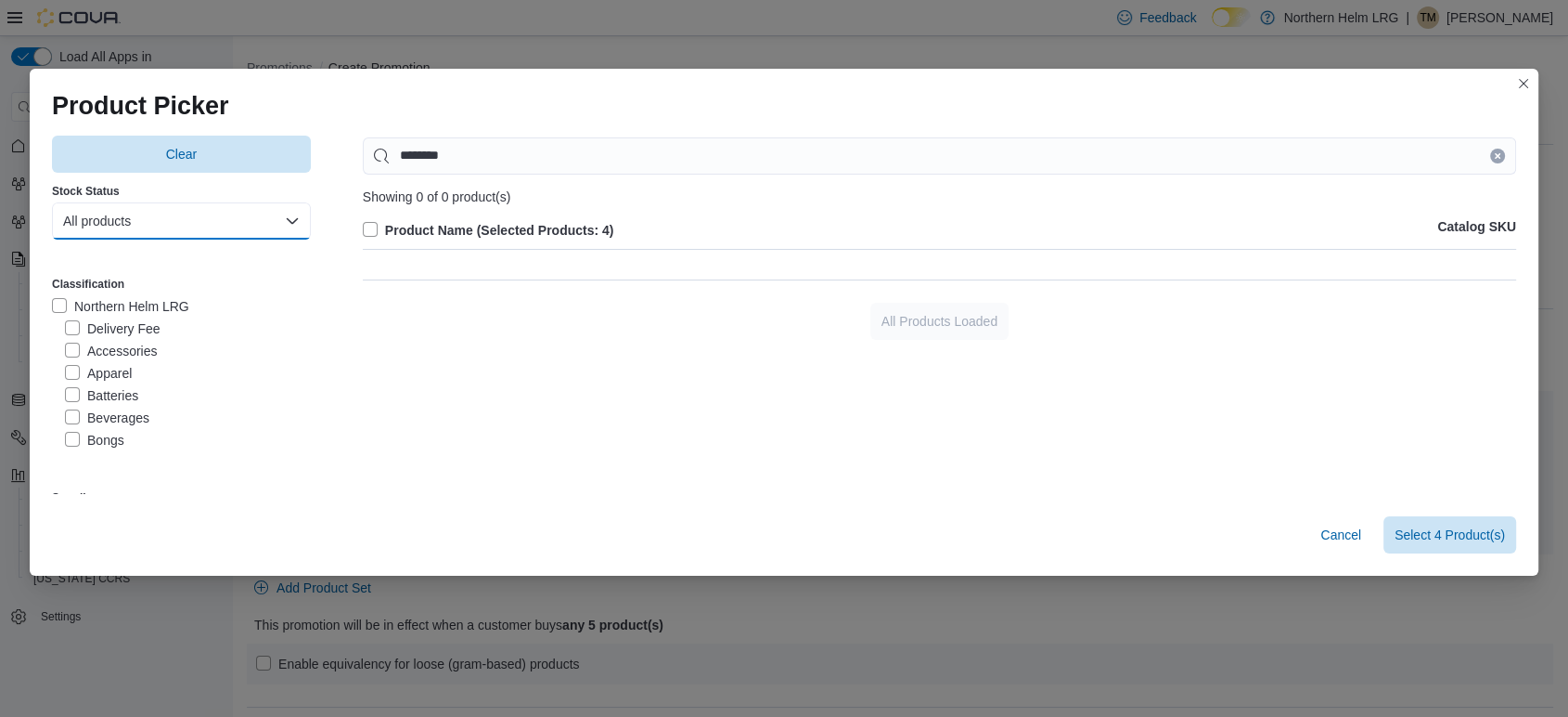
click at [89, 229] on button "All products" at bounding box center [181, 221] width 258 height 37
click at [106, 301] on span "In-Stock products" at bounding box center [170, 296] width 193 height 23
click at [57, 308] on label "Northern Helm LRG" at bounding box center [120, 307] width 137 height 23
click at [67, 417] on label "Pre-Roll" at bounding box center [99, 421] width 69 height 23
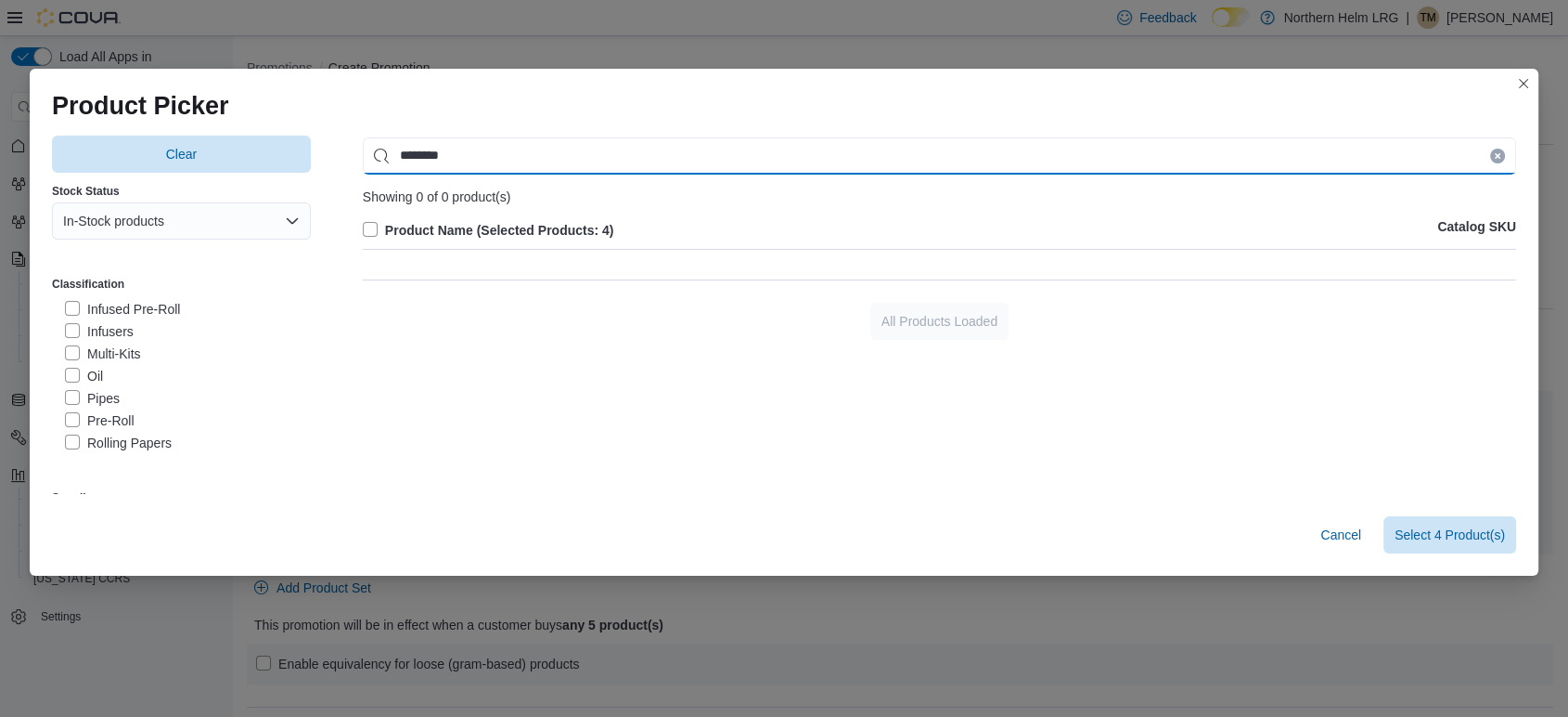
click at [497, 151] on input "********" at bounding box center [939, 155] width 1153 height 37
drag, startPoint x: 431, startPoint y: 157, endPoint x: 352, endPoint y: 160, distance: 79.1
click at [352, 160] on div "Clear Stock Status In-Stock products Classification Northern Helm LRG Delivery …" at bounding box center [784, 314] width 1464 height 358
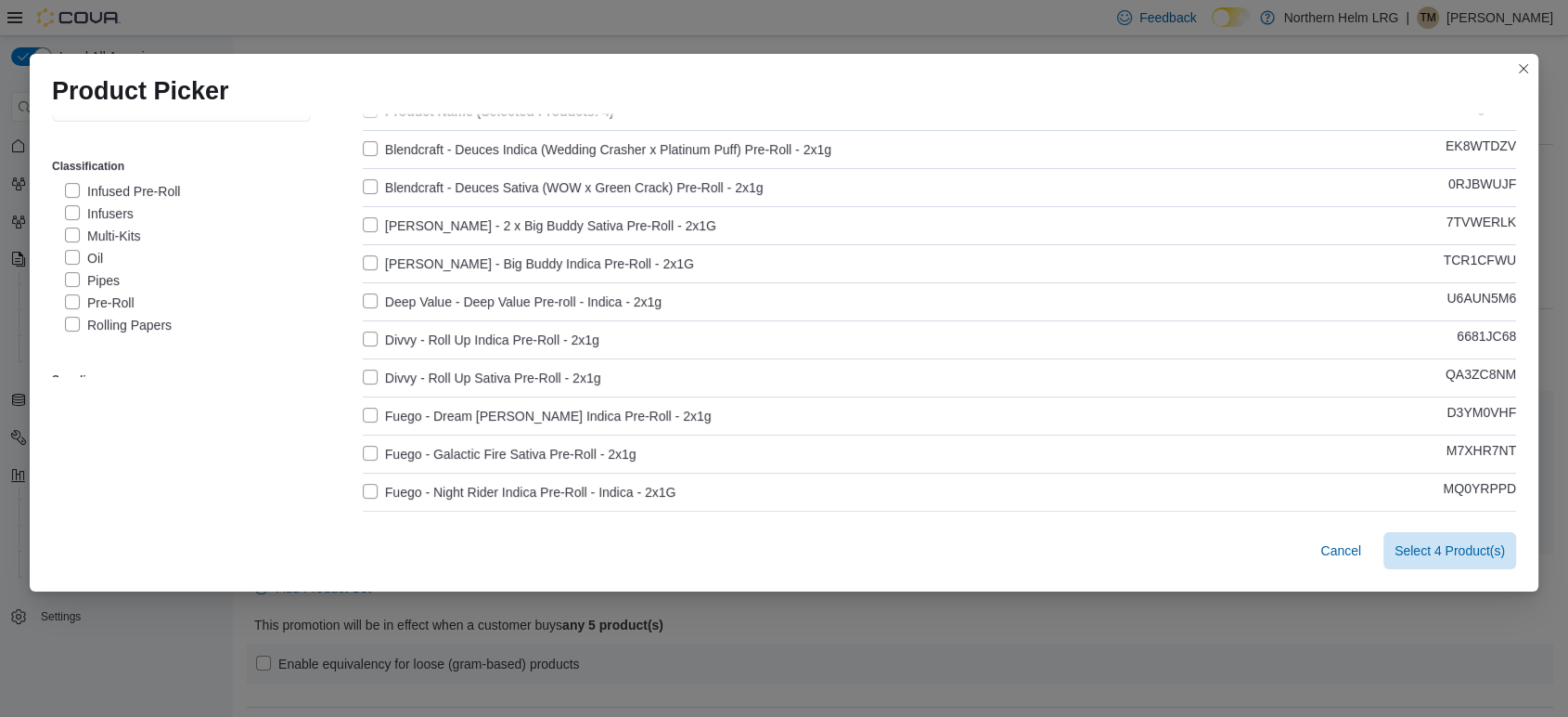
scroll to position [206, 0]
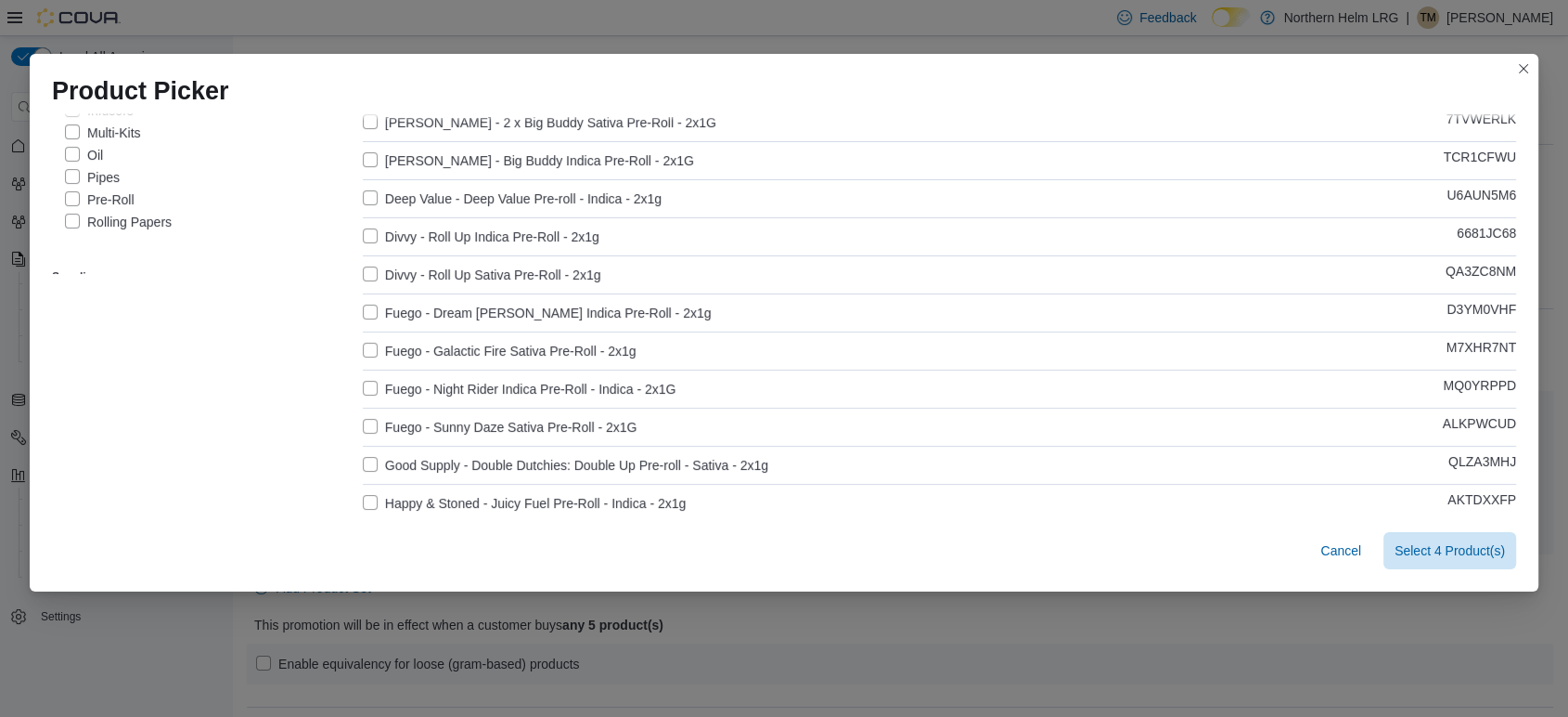
type input "****"
click at [363, 314] on label "Fuego - Dream [PERSON_NAME] Indica Pre-Roll - 2x1g" at bounding box center [537, 313] width 348 height 23
click at [363, 343] on label "Fuego - Galactic Fire Sativa Pre-Roll - 2x1g" at bounding box center [499, 351] width 274 height 23
click at [363, 389] on label "Fuego - Night Rider Indica Pre-Roll - Indica - 2x1G" at bounding box center [519, 389] width 313 height 23
click at [363, 423] on label "Fuego - Sunny Daze Sativa Pre-Roll - 2x1G" at bounding box center [500, 427] width 275 height 23
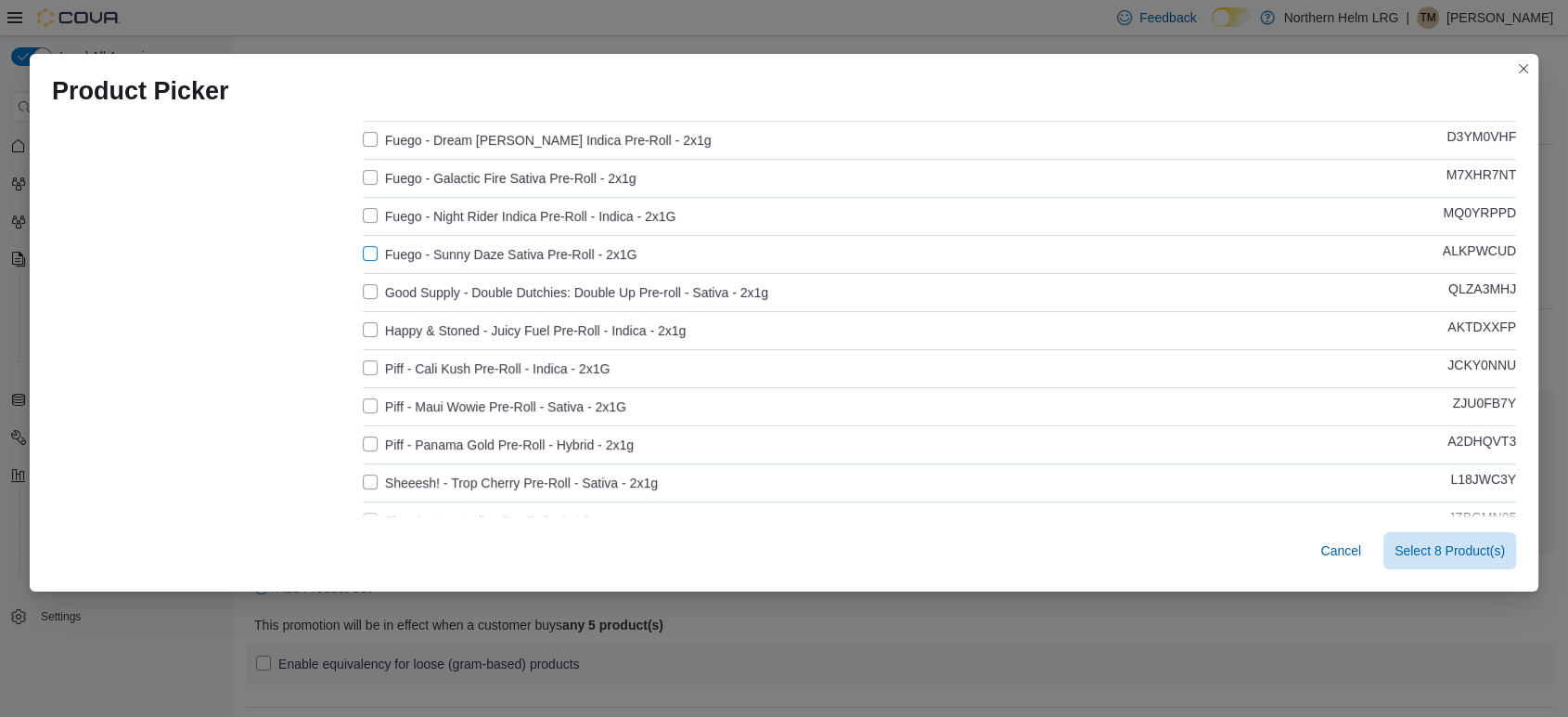
scroll to position [412, 0]
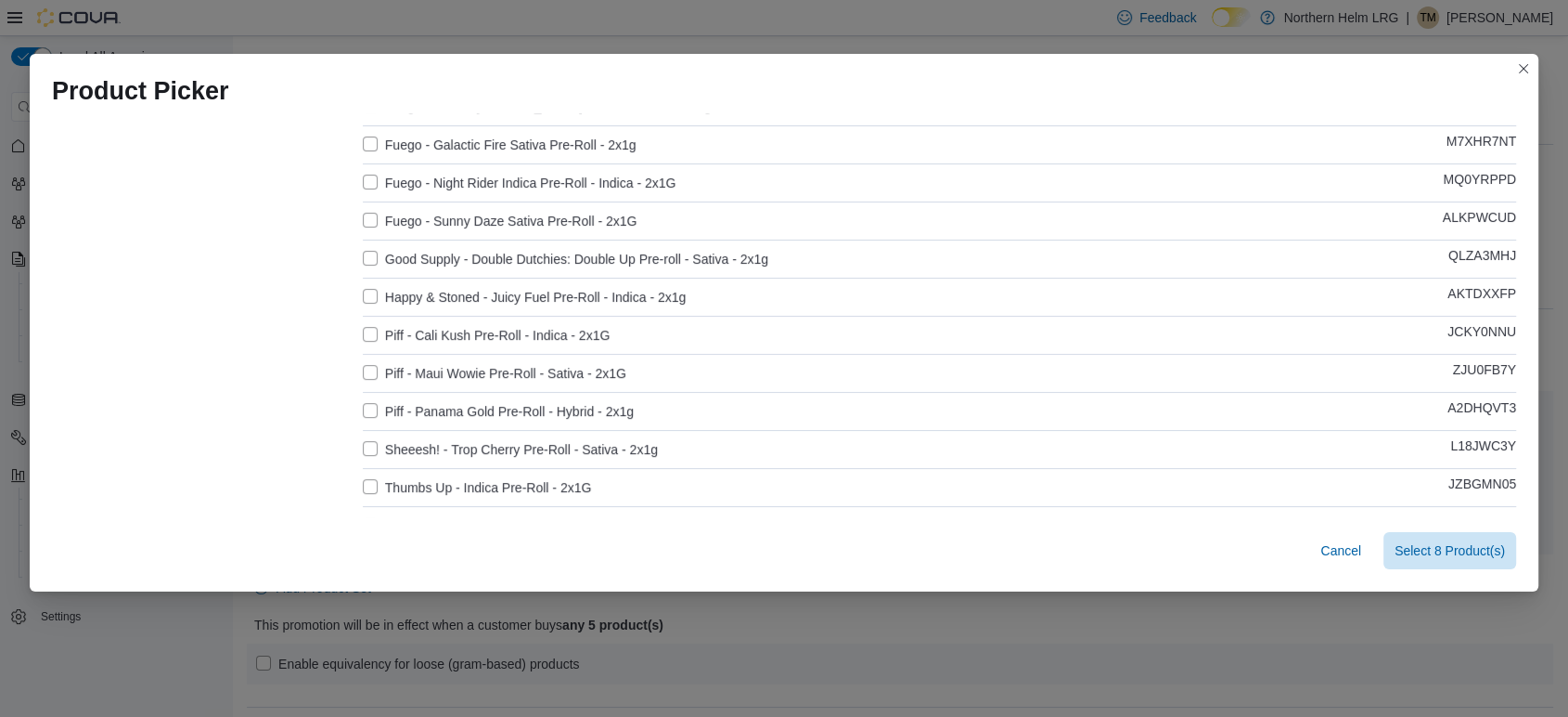
click at [363, 341] on label "Piff - Cali Kush Pre-Roll - Indica - 2x1G" at bounding box center [487, 335] width 248 height 23
click at [363, 363] on label "Piff - Maui Wowie Pre-Roll - Sativa - 2x1G" at bounding box center [494, 373] width 263 height 23
click at [363, 412] on label "Piff - Panama Gold Pre-Roll - Hybrid - 2x1g" at bounding box center [498, 411] width 271 height 23
click at [363, 406] on label "Piff - Panama Gold Pre-Roll - Hybrid - 2x1g" at bounding box center [498, 411] width 271 height 23
click at [364, 362] on label "Piff - Maui Wowie Pre-Roll - Sativa - 2x1G" at bounding box center [494, 373] width 263 height 23
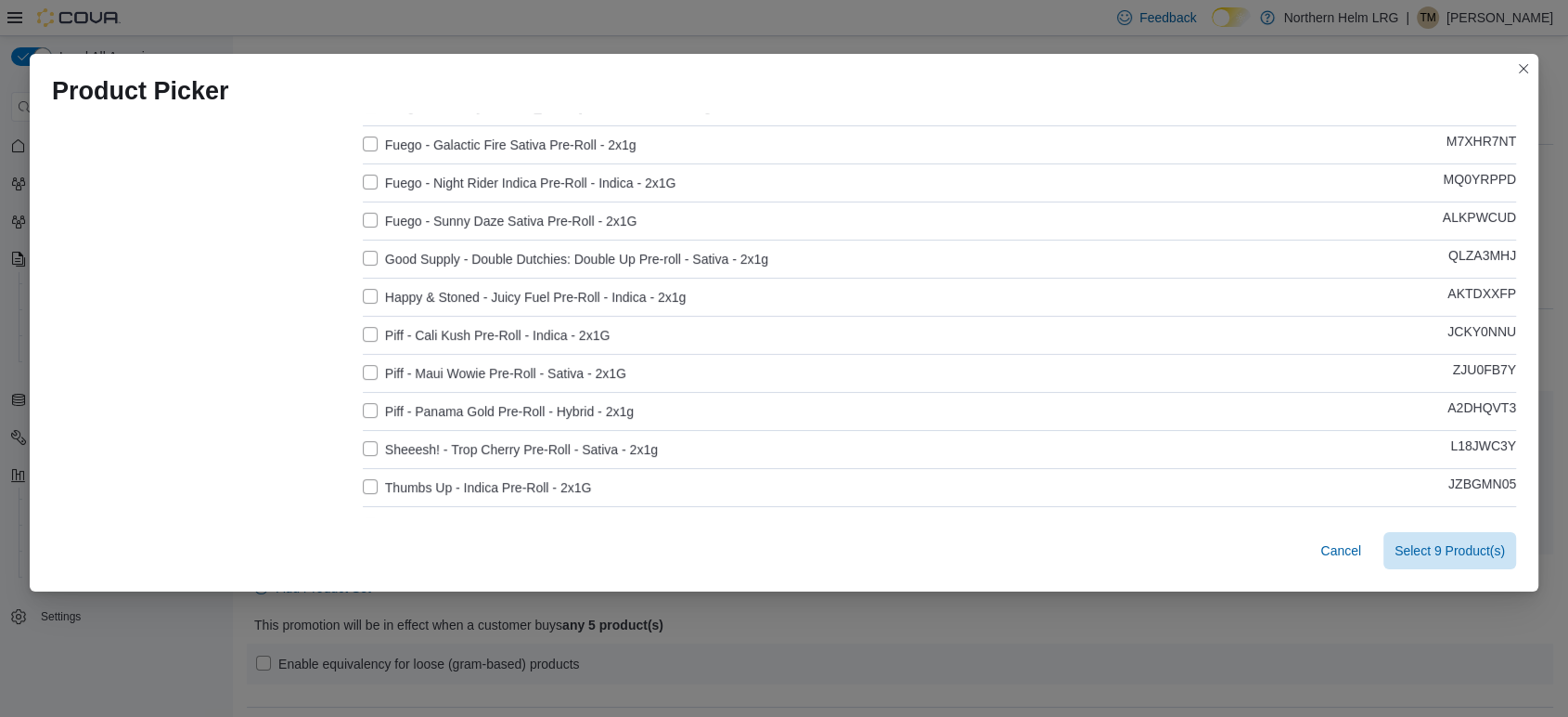
click at [363, 334] on label "Piff - Cali Kush Pre-Roll - Indica - 2x1G" at bounding box center [487, 335] width 248 height 23
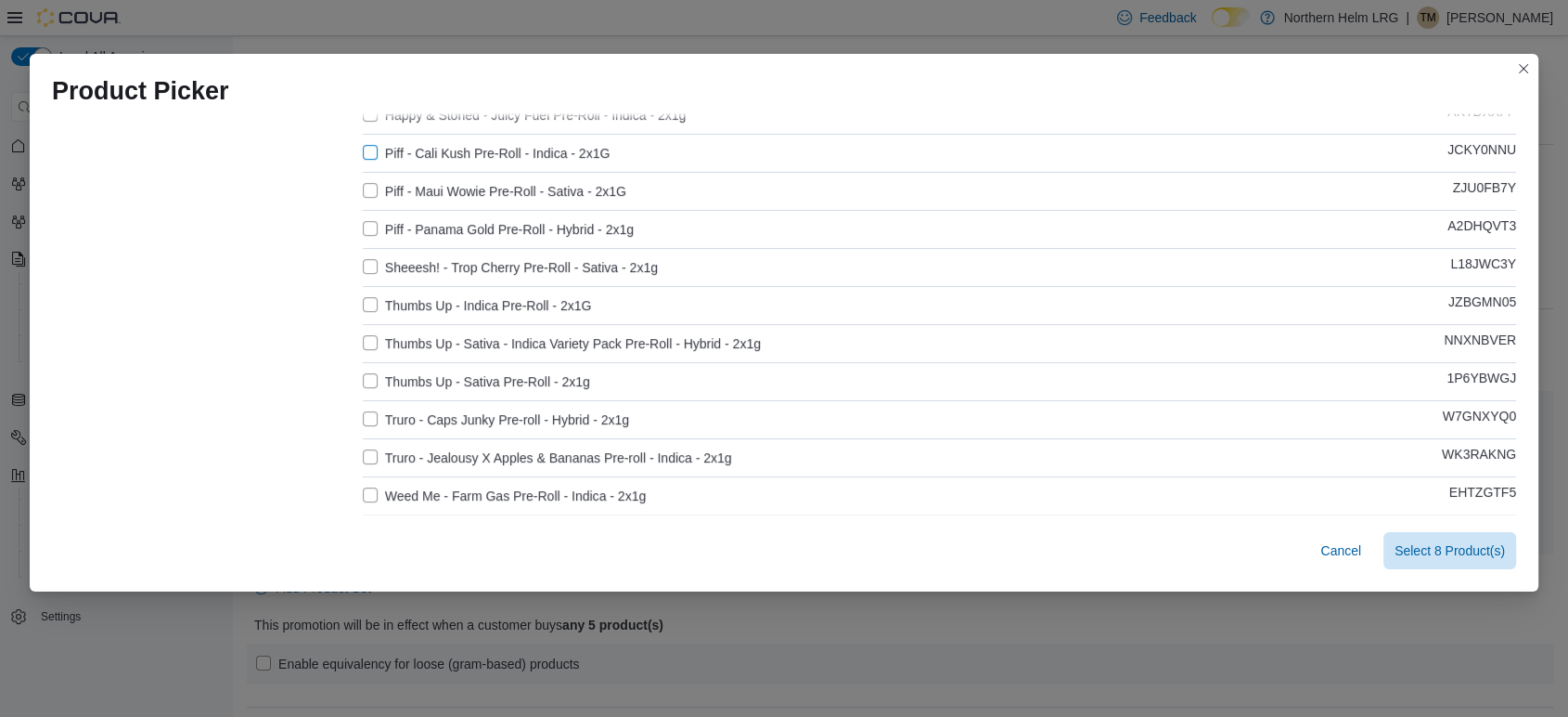
scroll to position [618, 0]
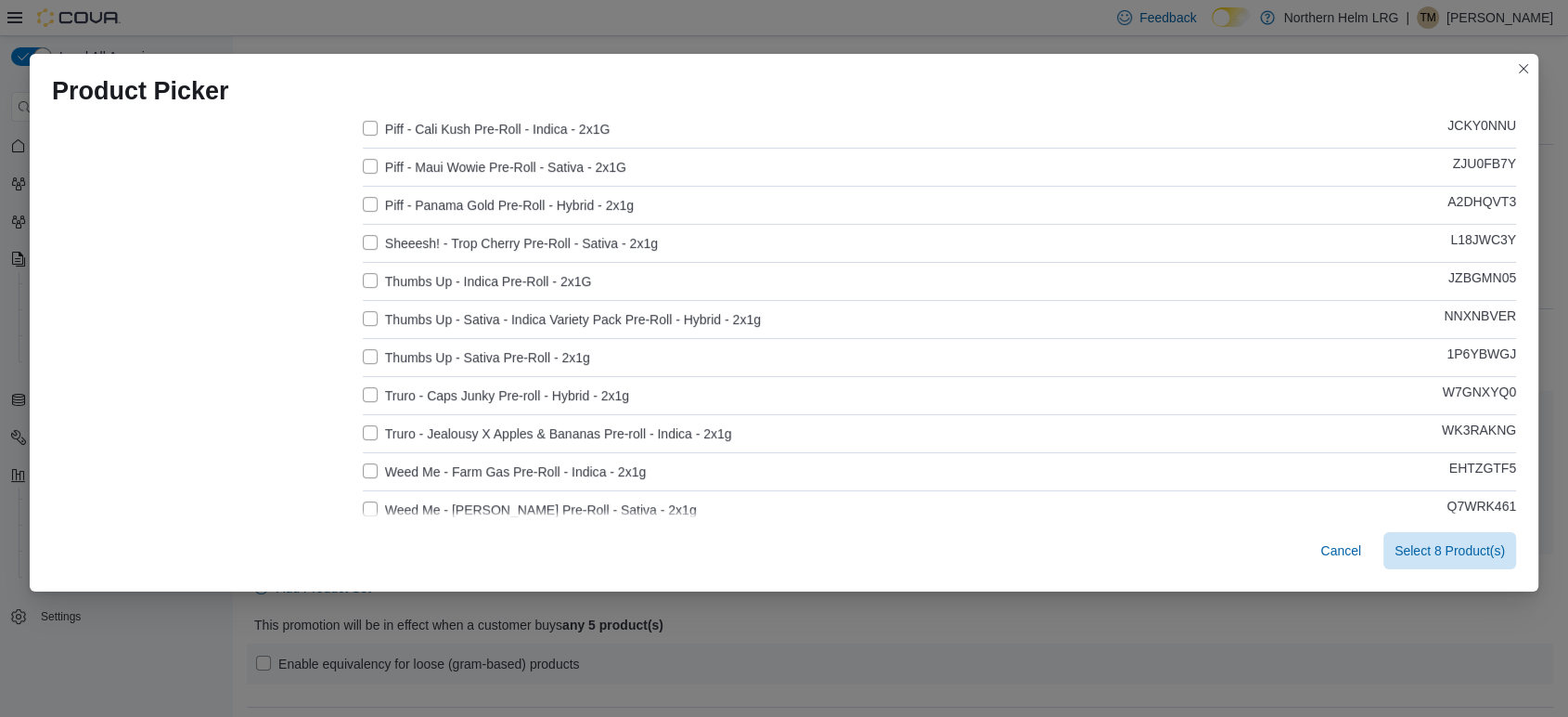
click at [371, 284] on label "Thumbs Up - Indica Pre-Roll - 2x1G" at bounding box center [477, 281] width 229 height 23
click at [365, 354] on label "Thumbs Up - Sativa Pre-Roll - 2x1g" at bounding box center [476, 358] width 227 height 23
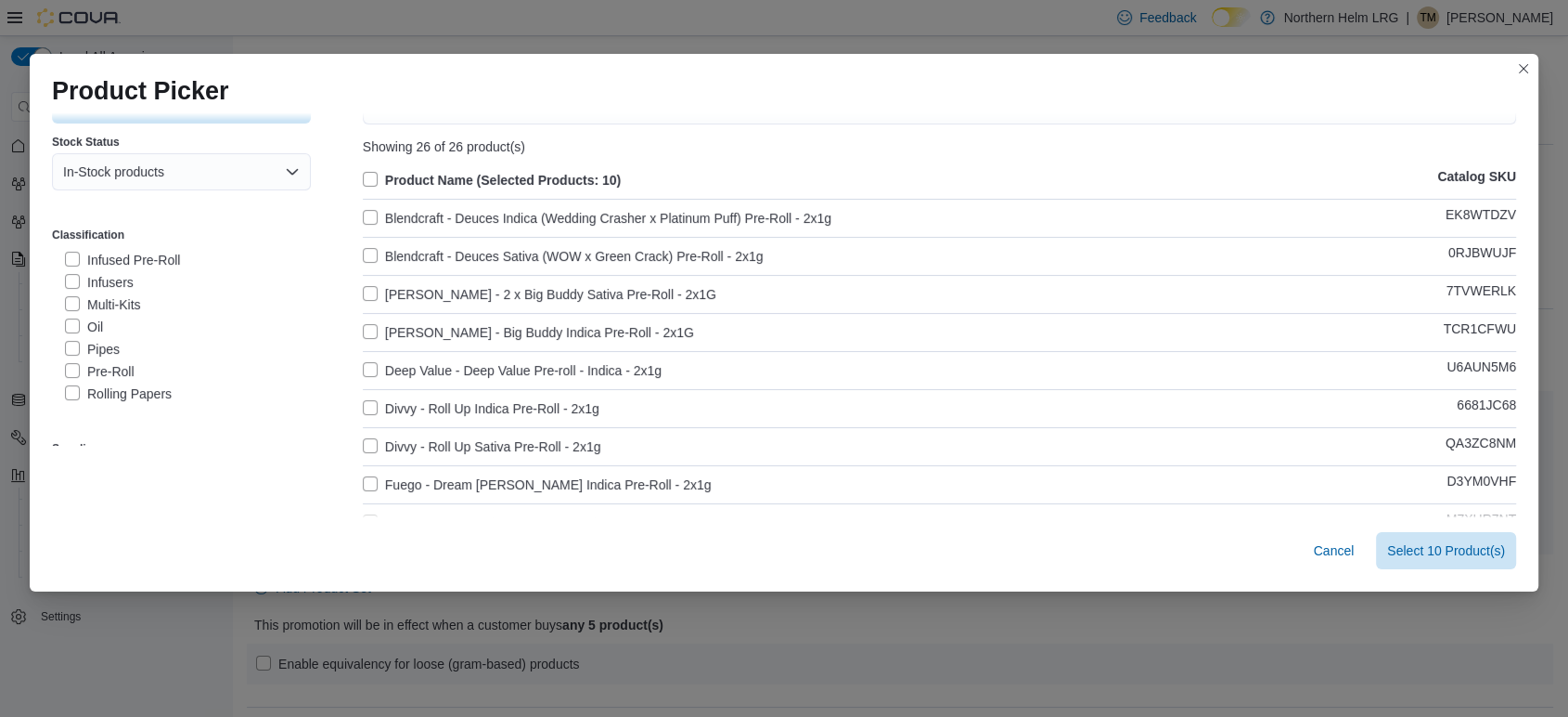
scroll to position [0, 0]
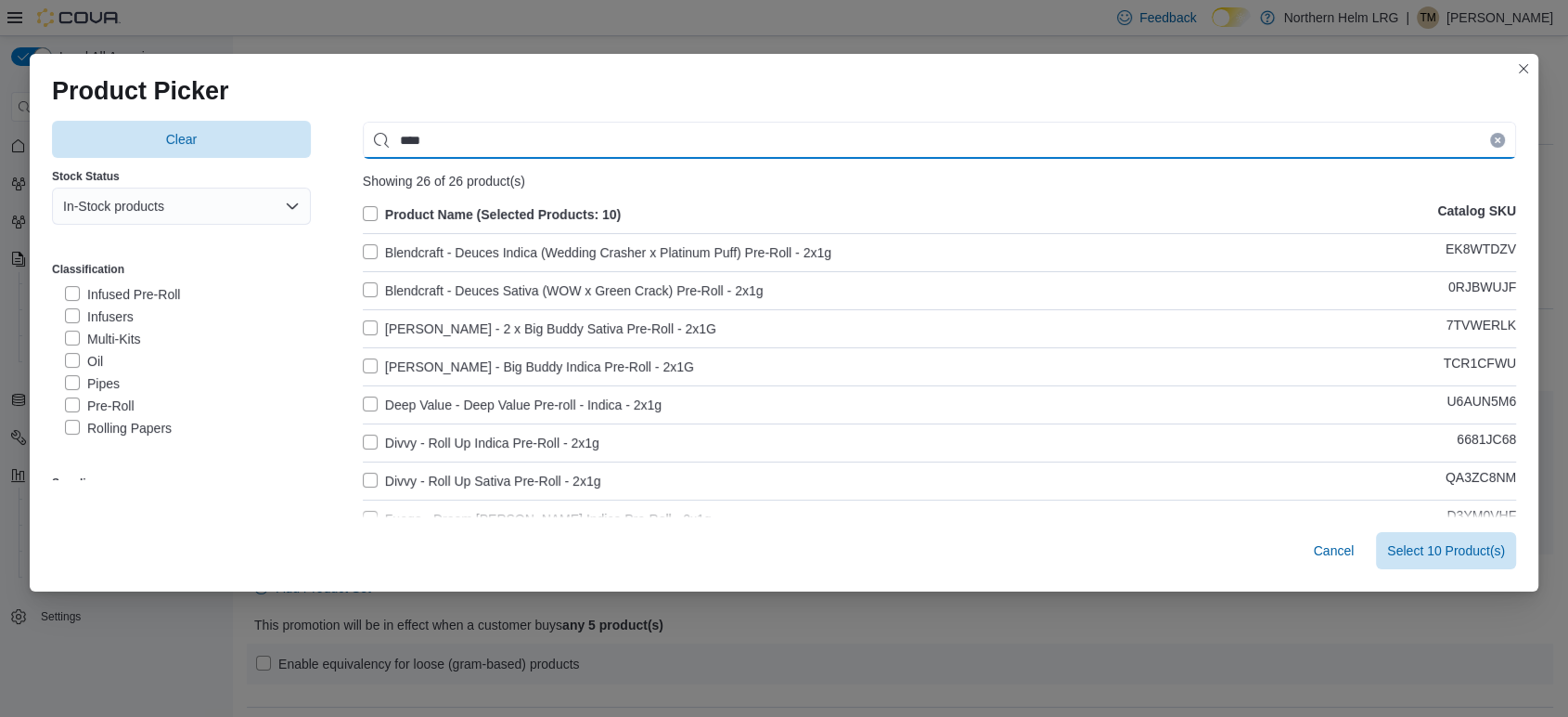
click at [512, 134] on input "****" at bounding box center [939, 139] width 1153 height 37
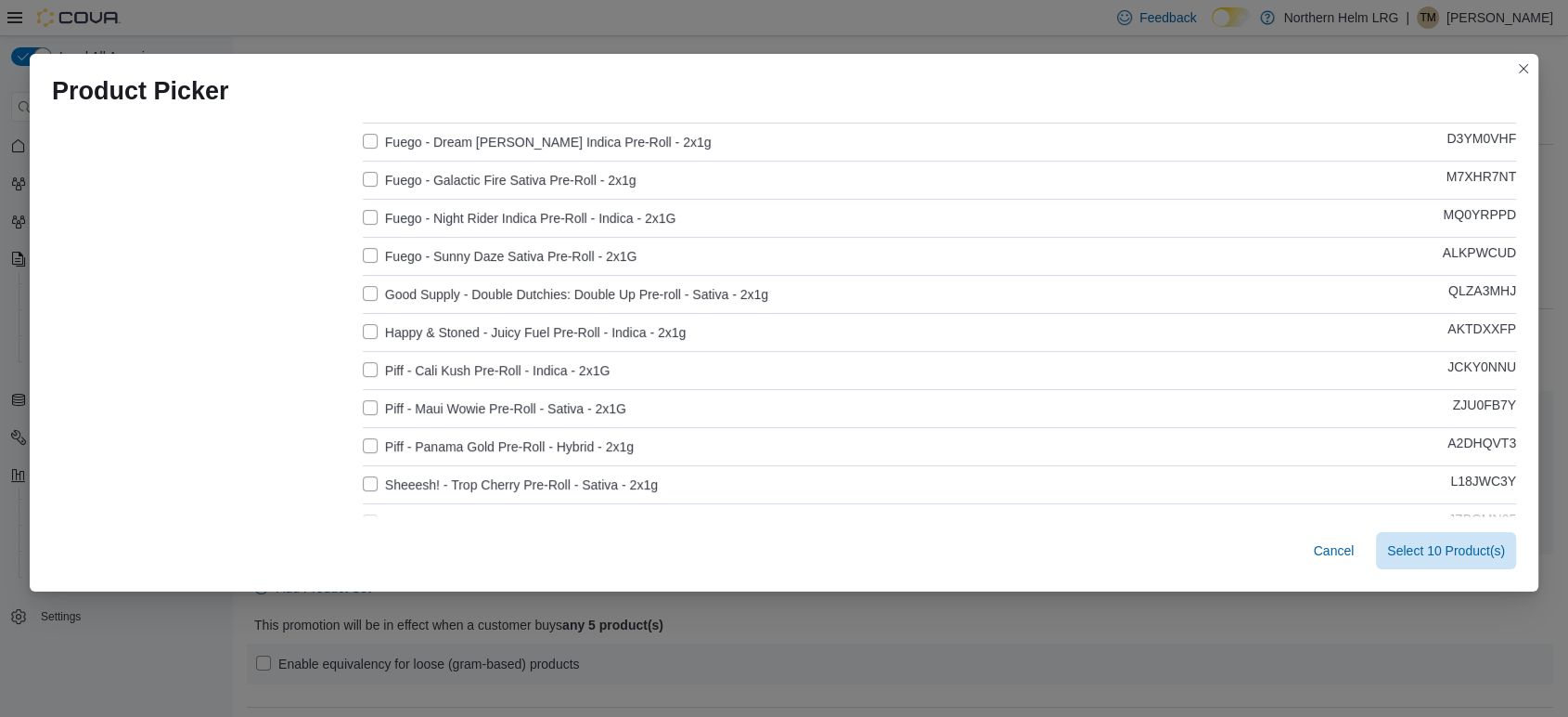
scroll to position [412, 0]
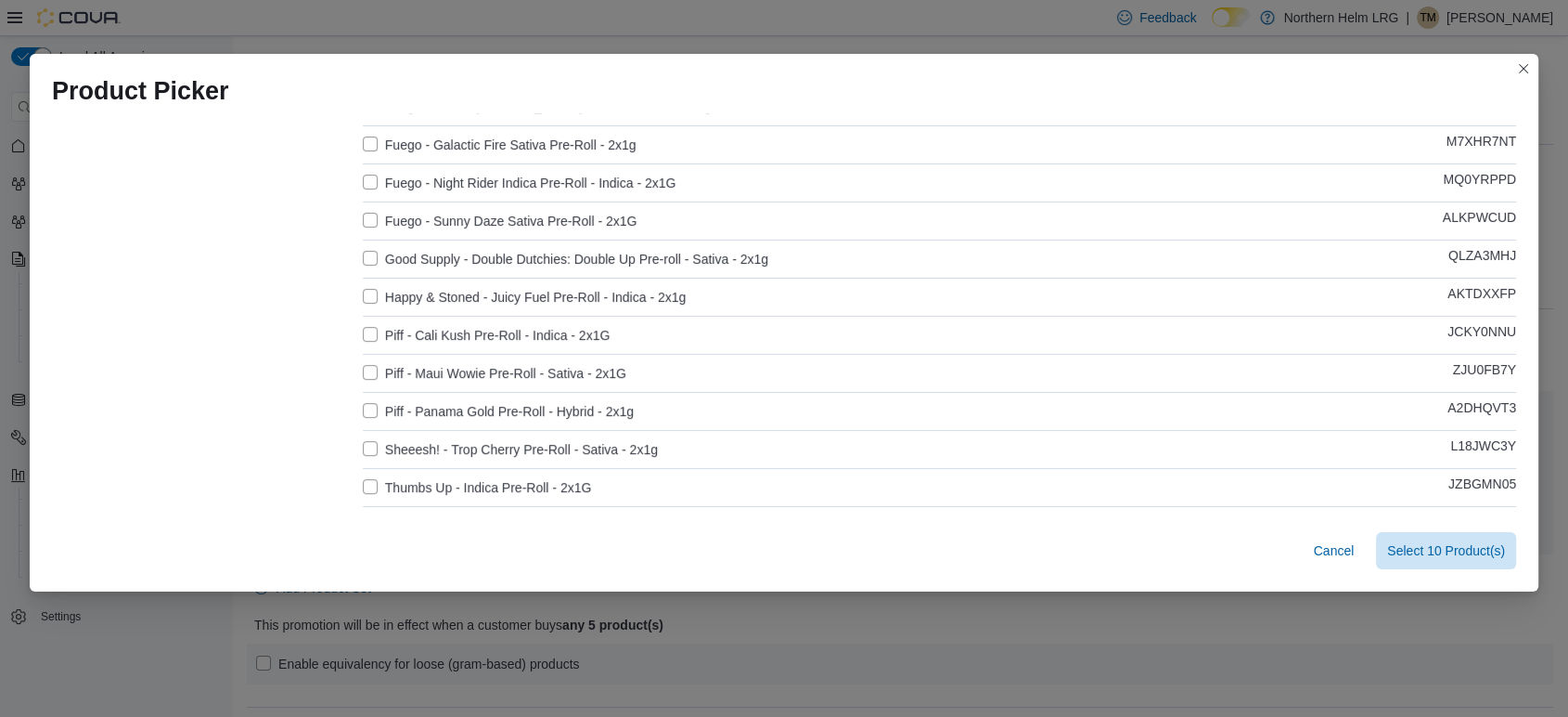
click at [479, 260] on label "Good Supply - Double Dutchies: Double Up Pre-roll - Sativa - 2x1g" at bounding box center [565, 260] width 405 height 23
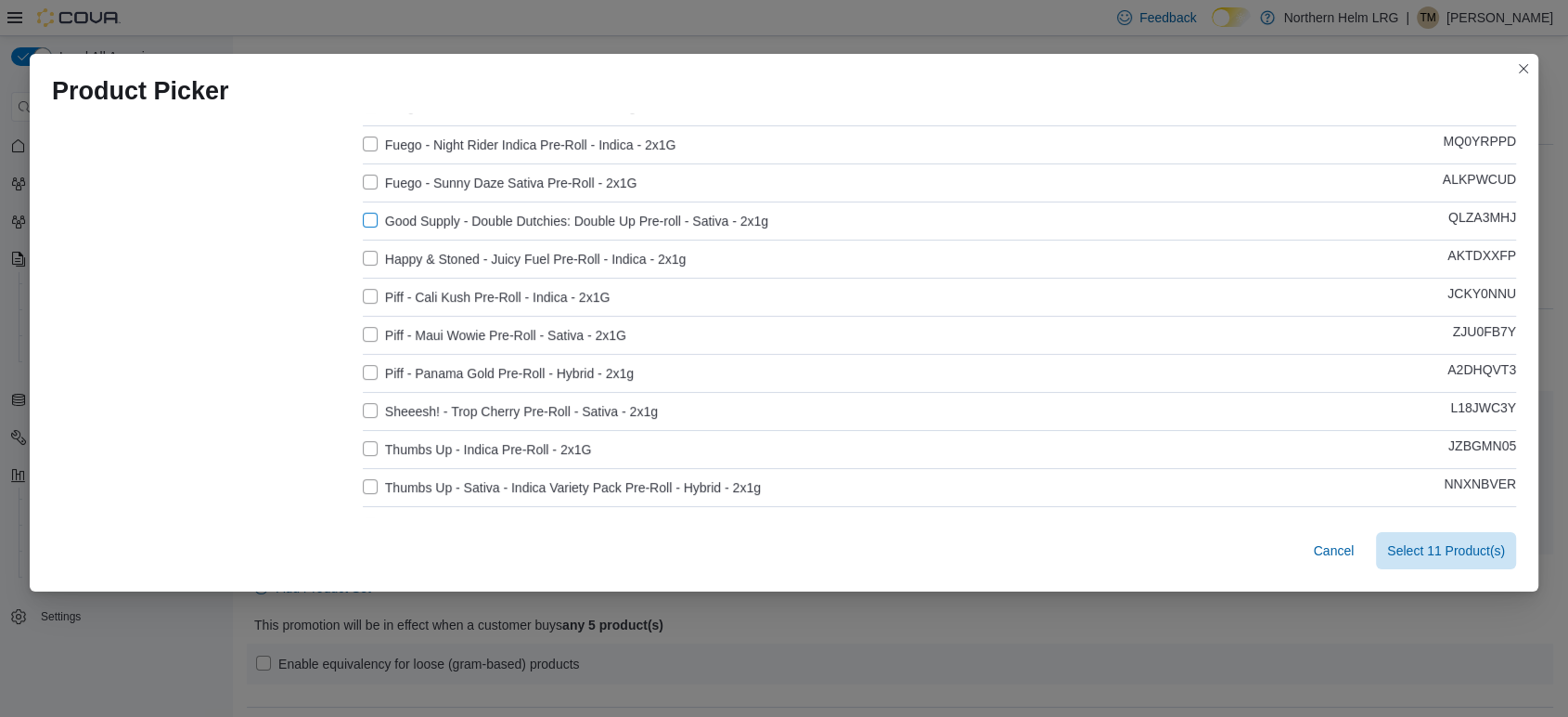
scroll to position [515, 0]
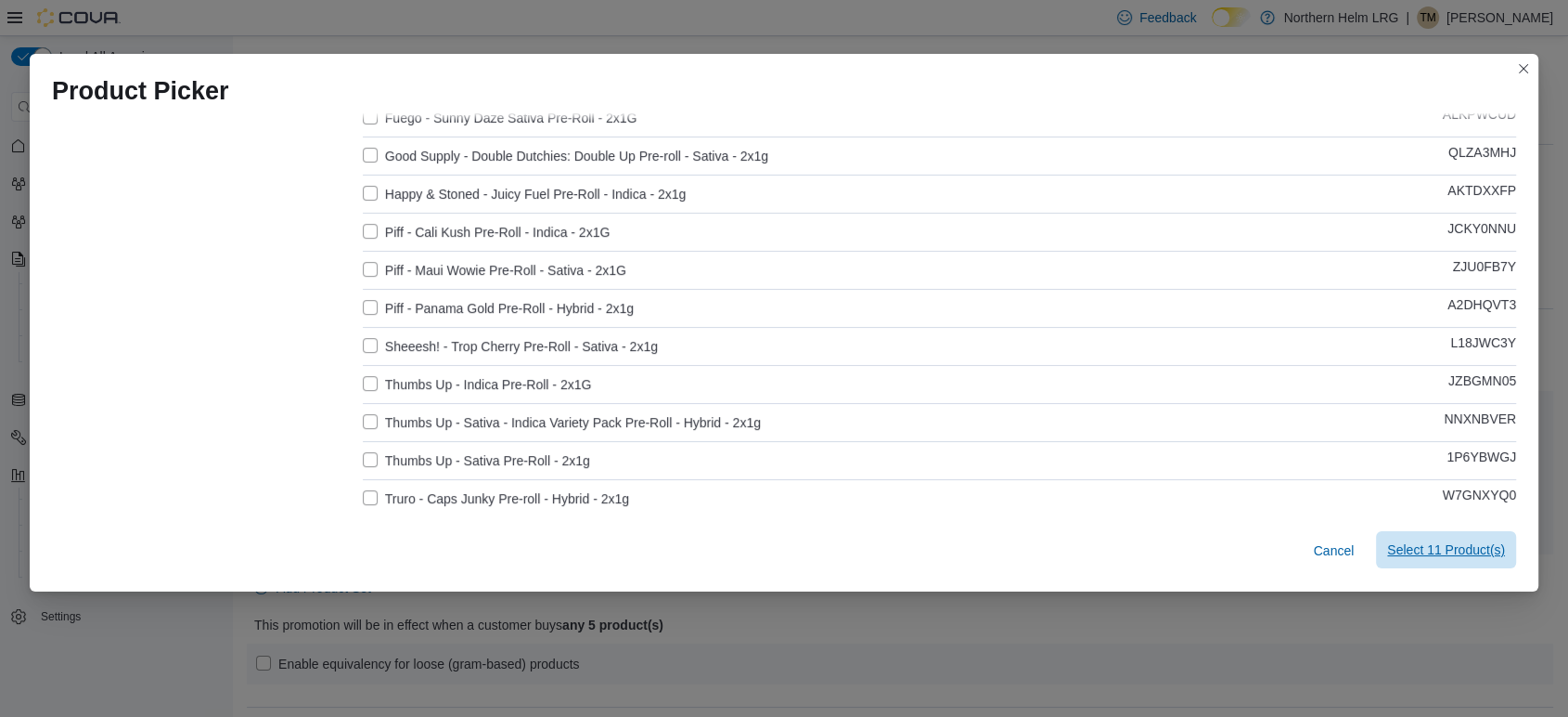
click at [1448, 559] on span "Select 11 Product(s)" at bounding box center [1446, 549] width 117 height 37
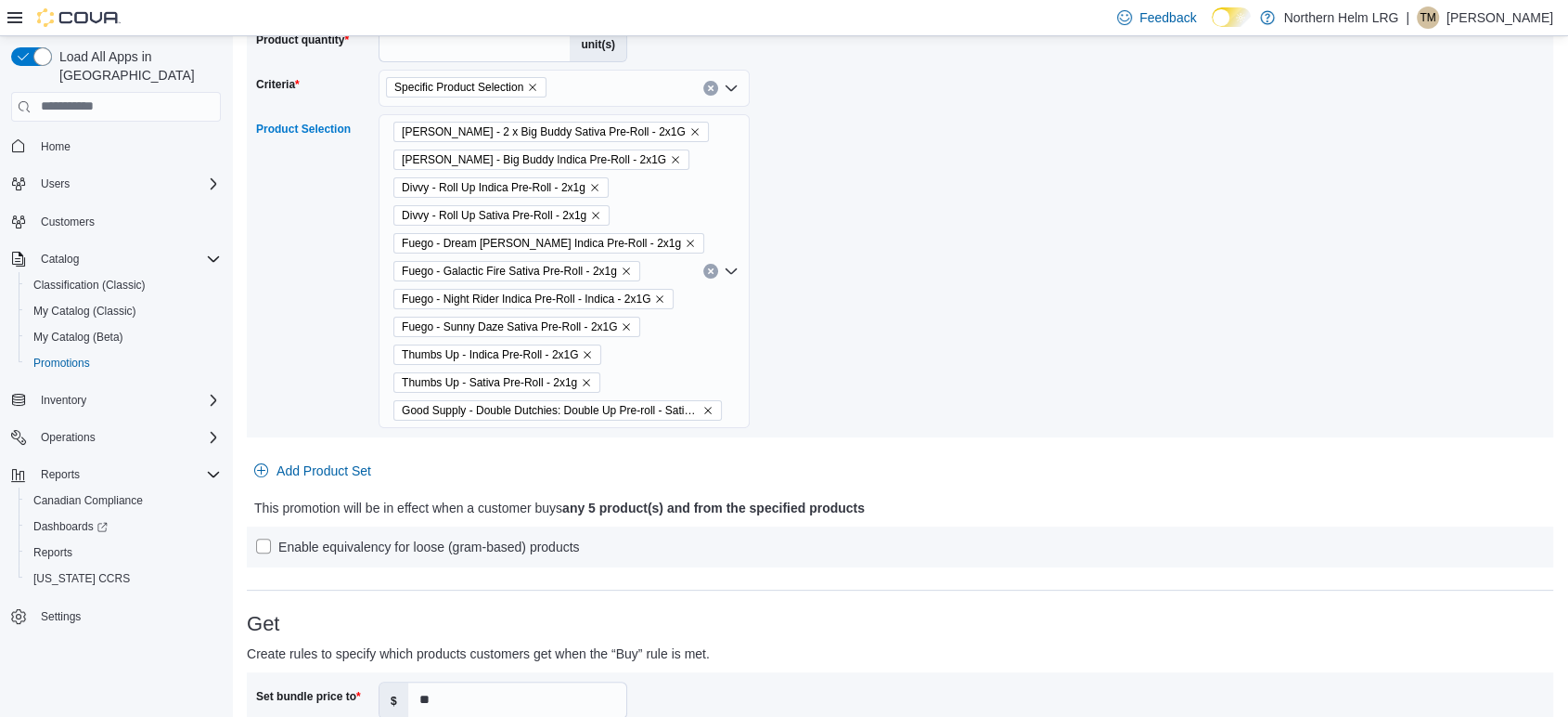
scroll to position [66, 0]
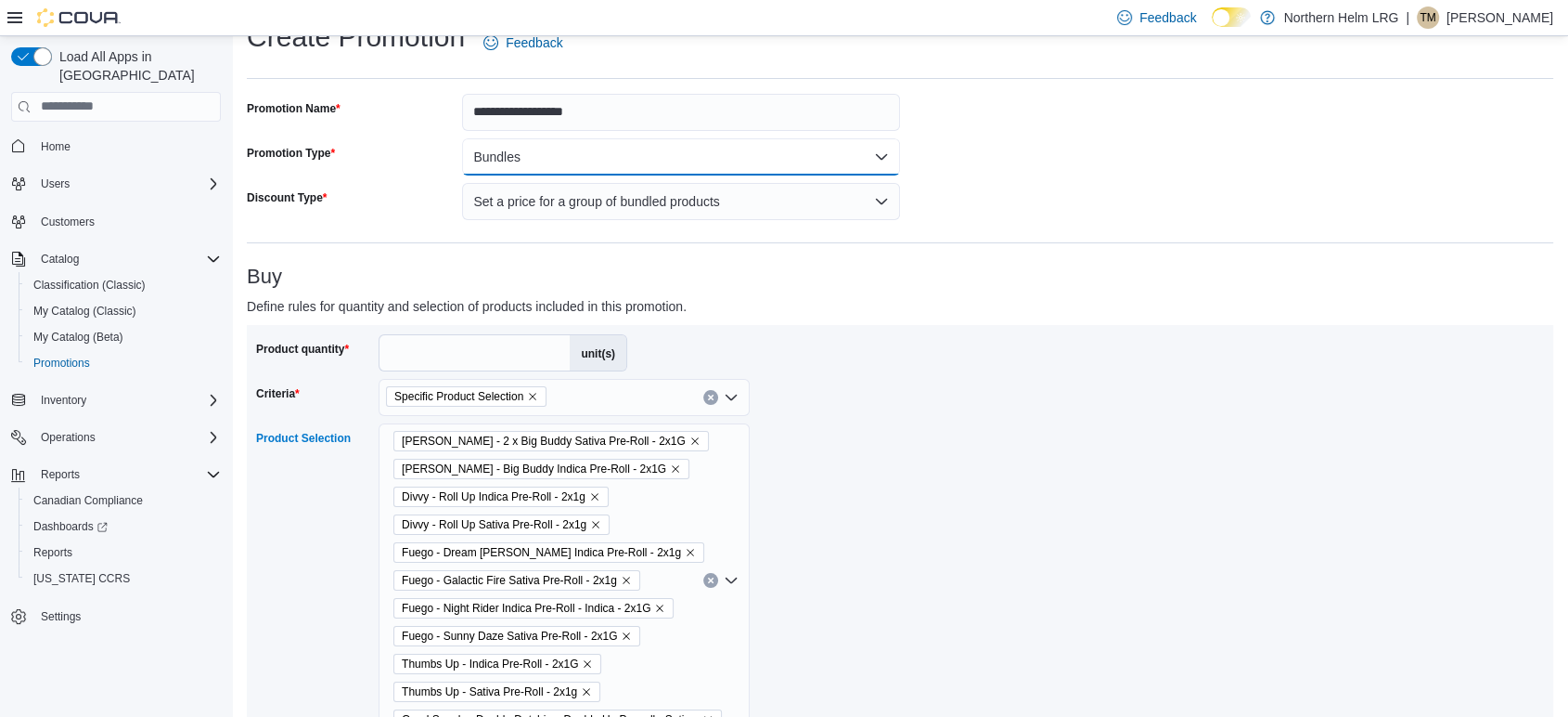
click at [662, 157] on button "Bundles" at bounding box center [681, 156] width 438 height 37
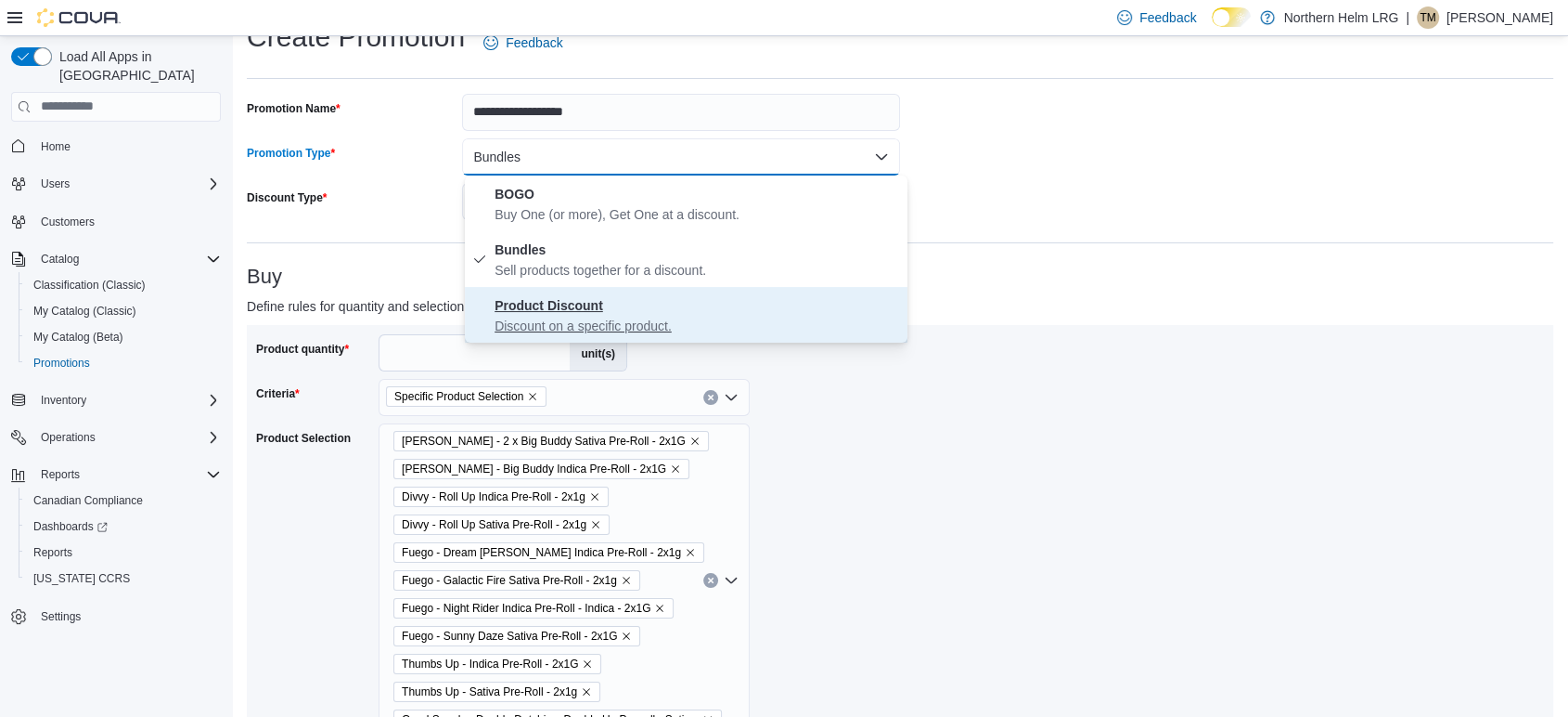
click at [578, 301] on strong "Product Discount" at bounding box center [548, 306] width 109 height 15
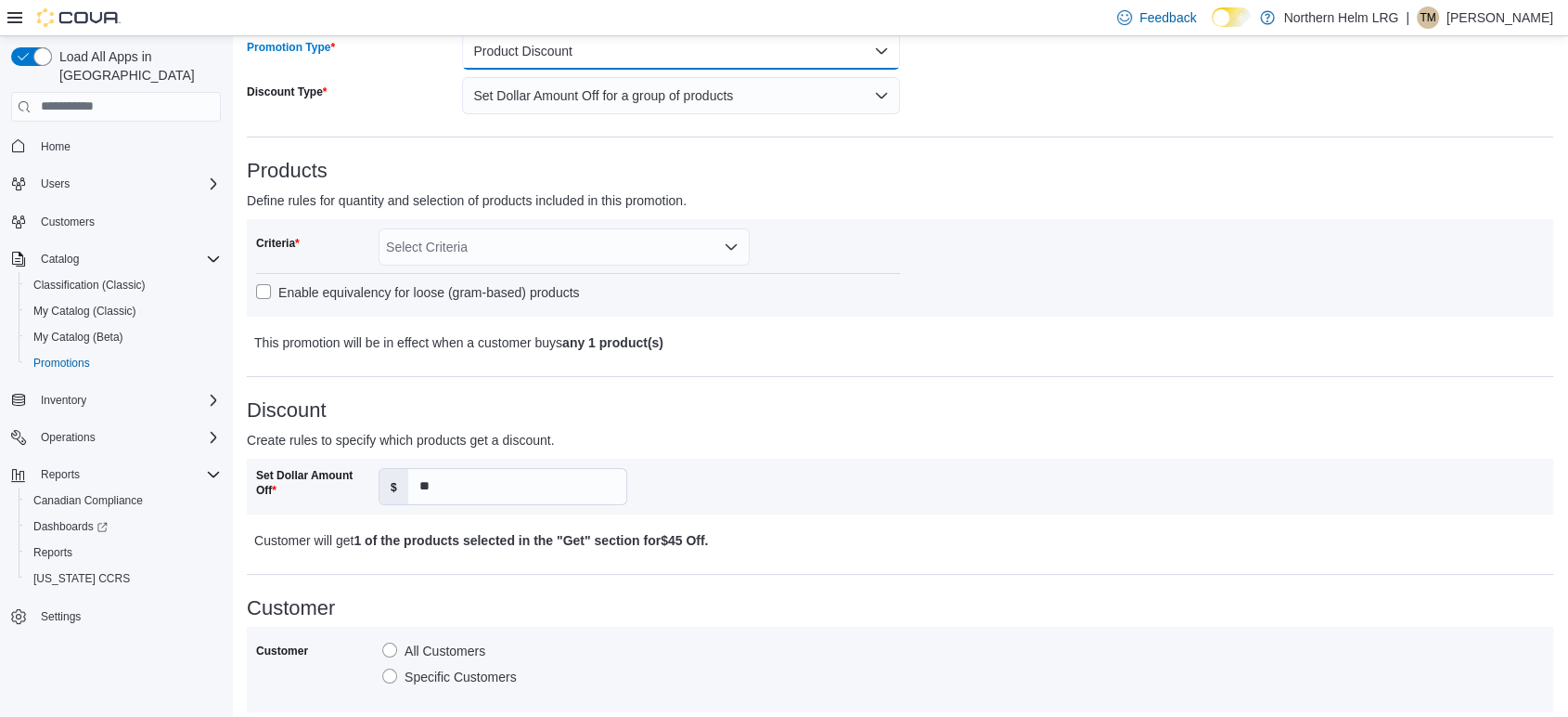
scroll to position [0, 0]
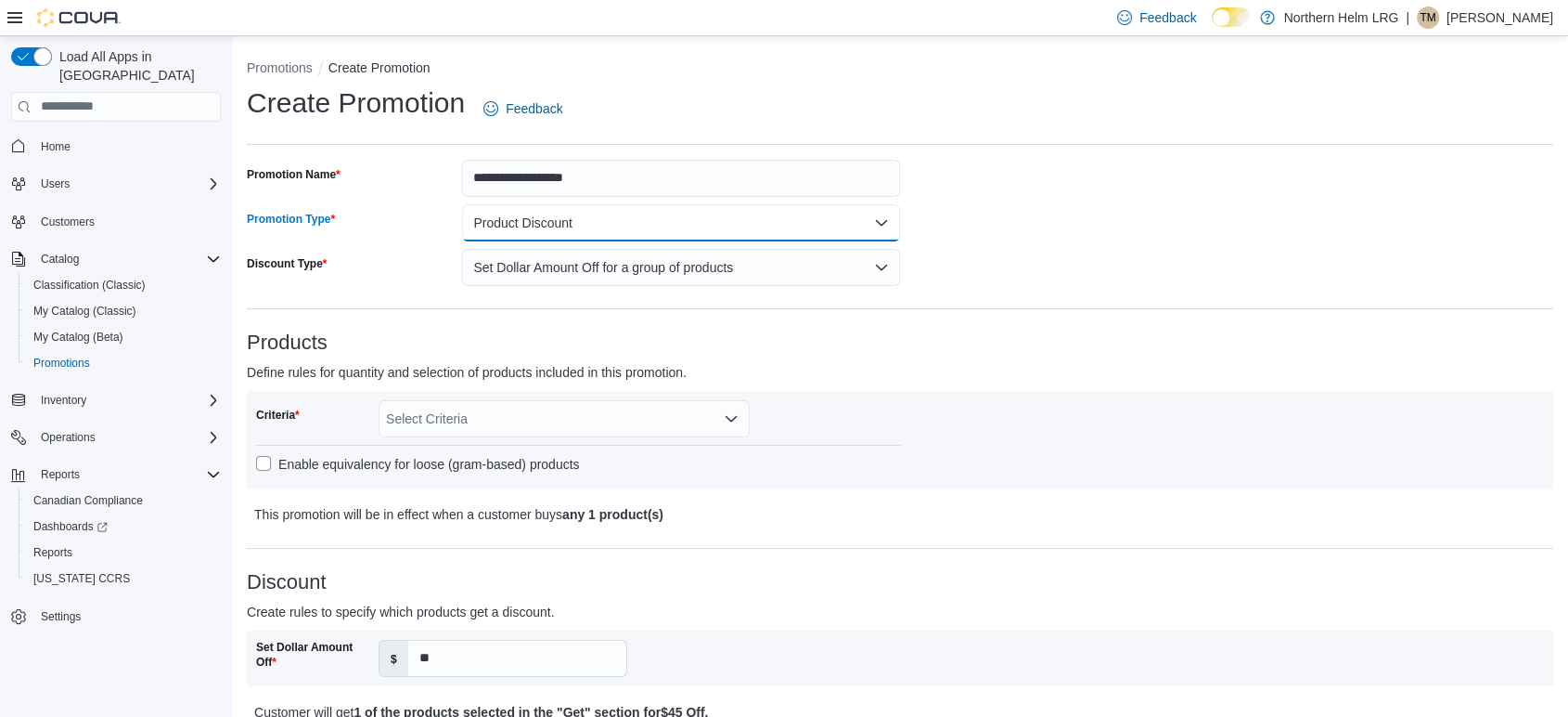
click at [636, 226] on button "Product Discount" at bounding box center [681, 223] width 438 height 37
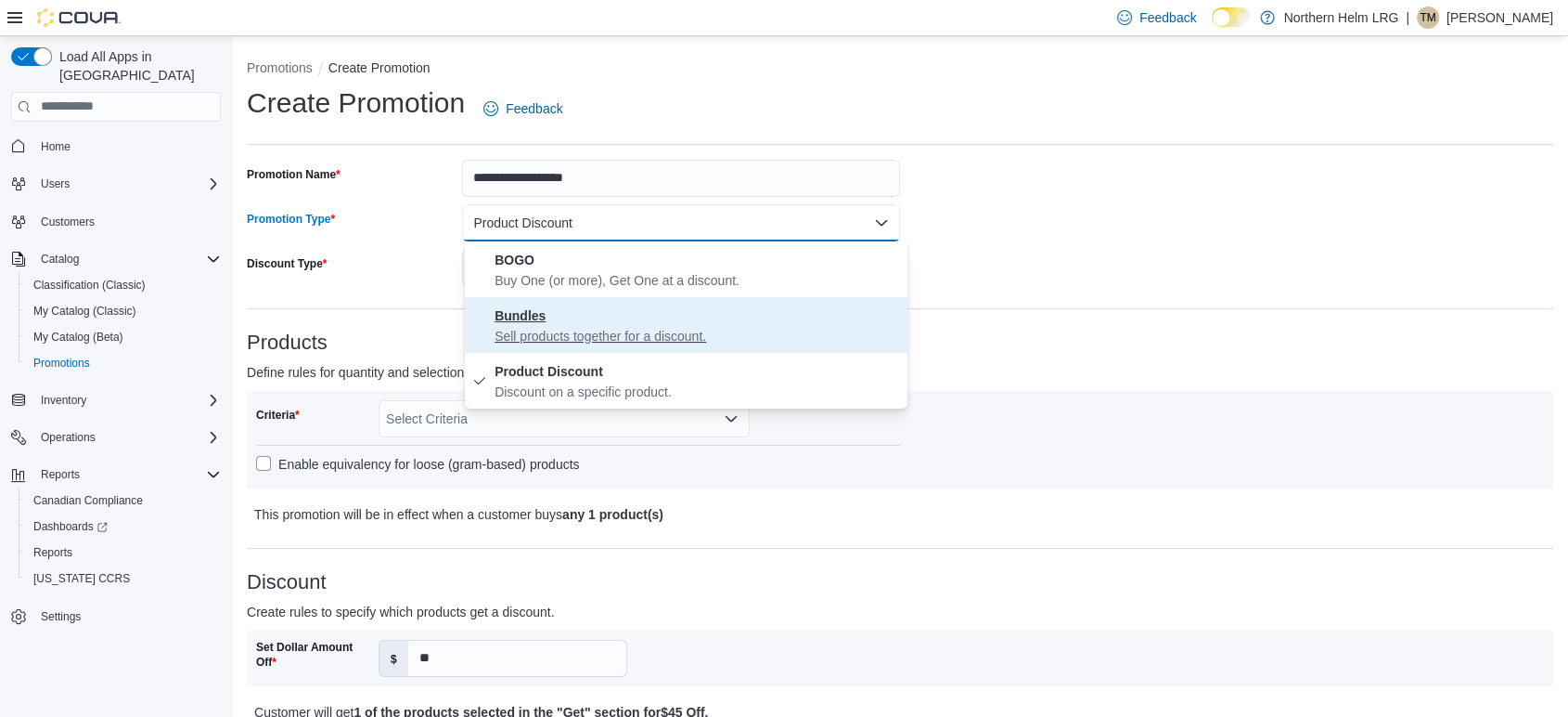
click at [611, 331] on p "Sell products together for a discount." at bounding box center [697, 336] width 405 height 19
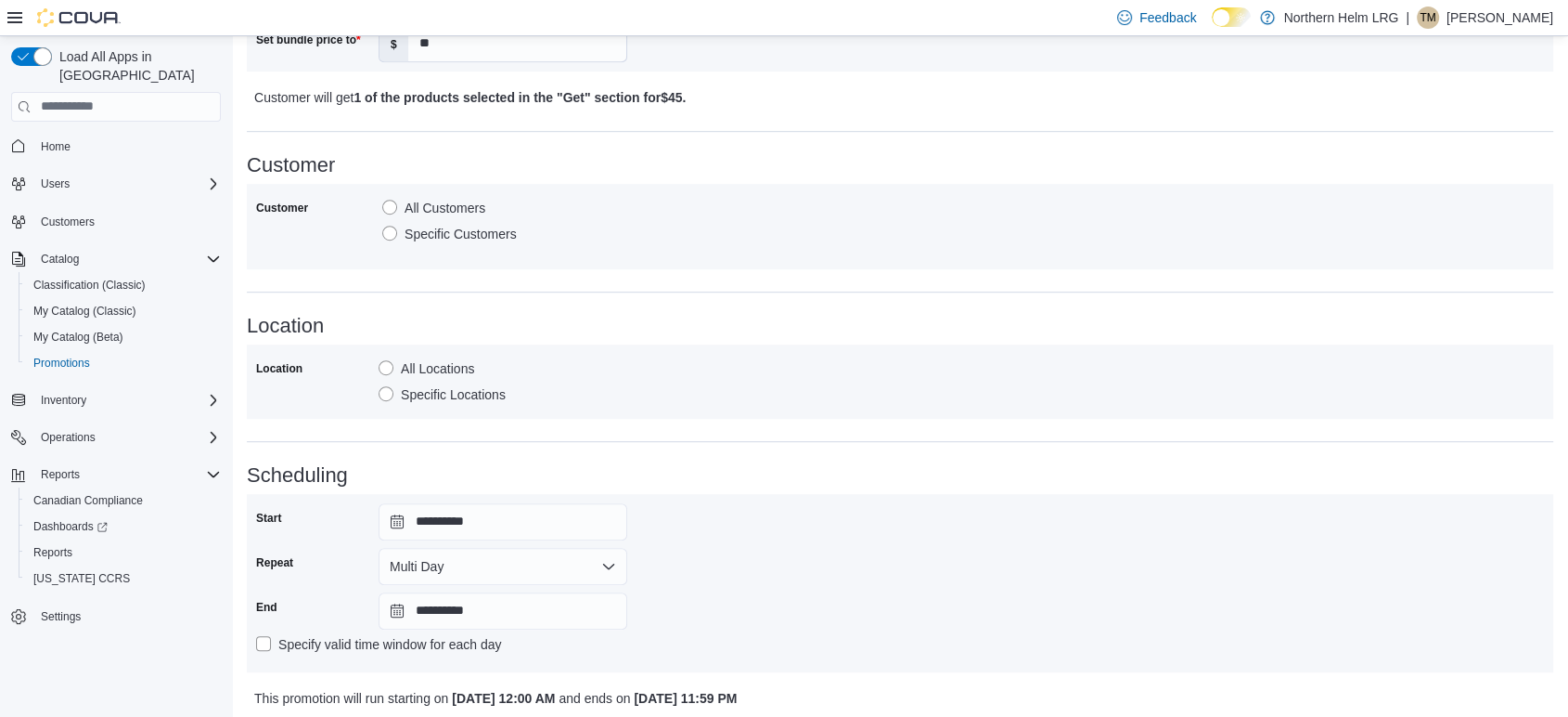
scroll to position [1097, 0]
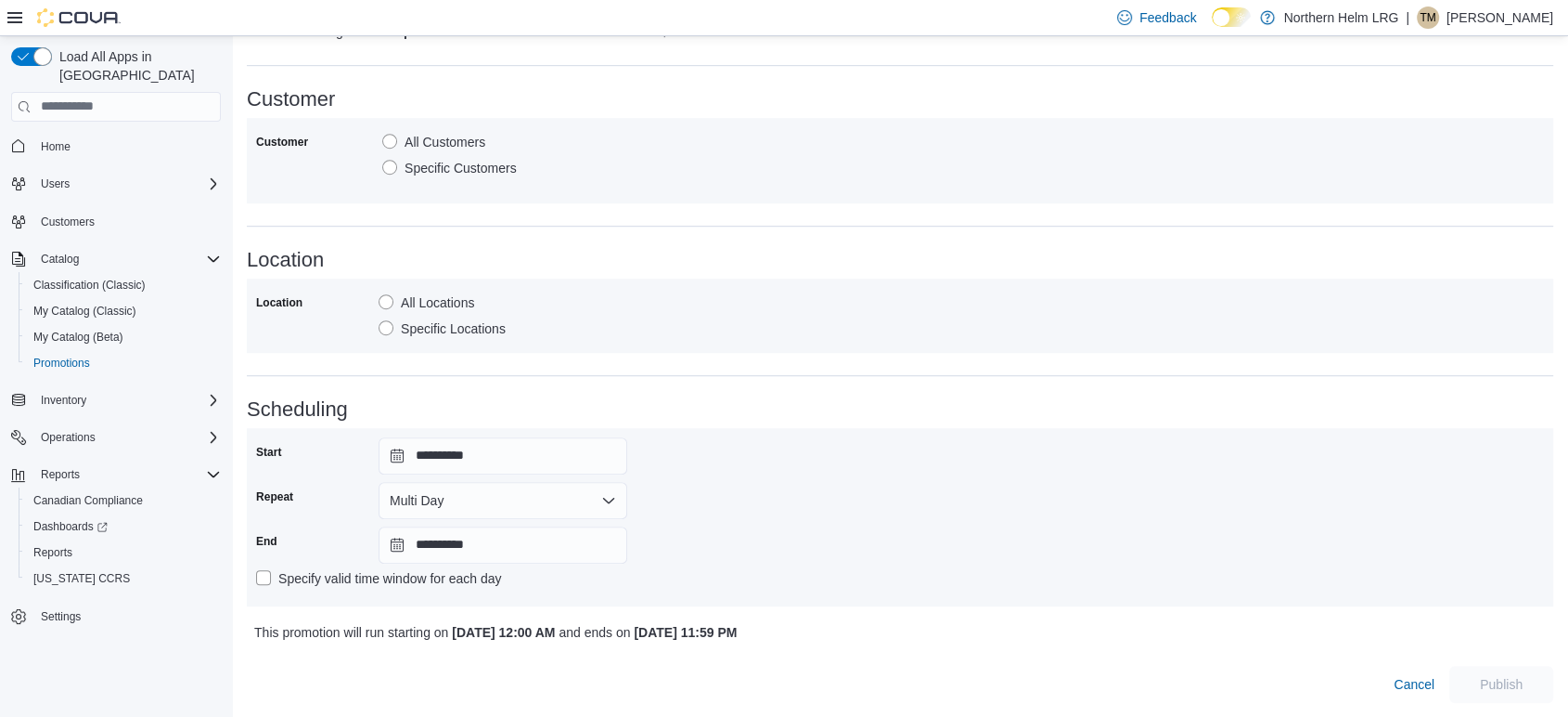
drag, startPoint x: 1314, startPoint y: 677, endPoint x: 793, endPoint y: 599, distance: 526.8
click at [1236, 667] on div "Cancel Publish" at bounding box center [900, 676] width 1307 height 52
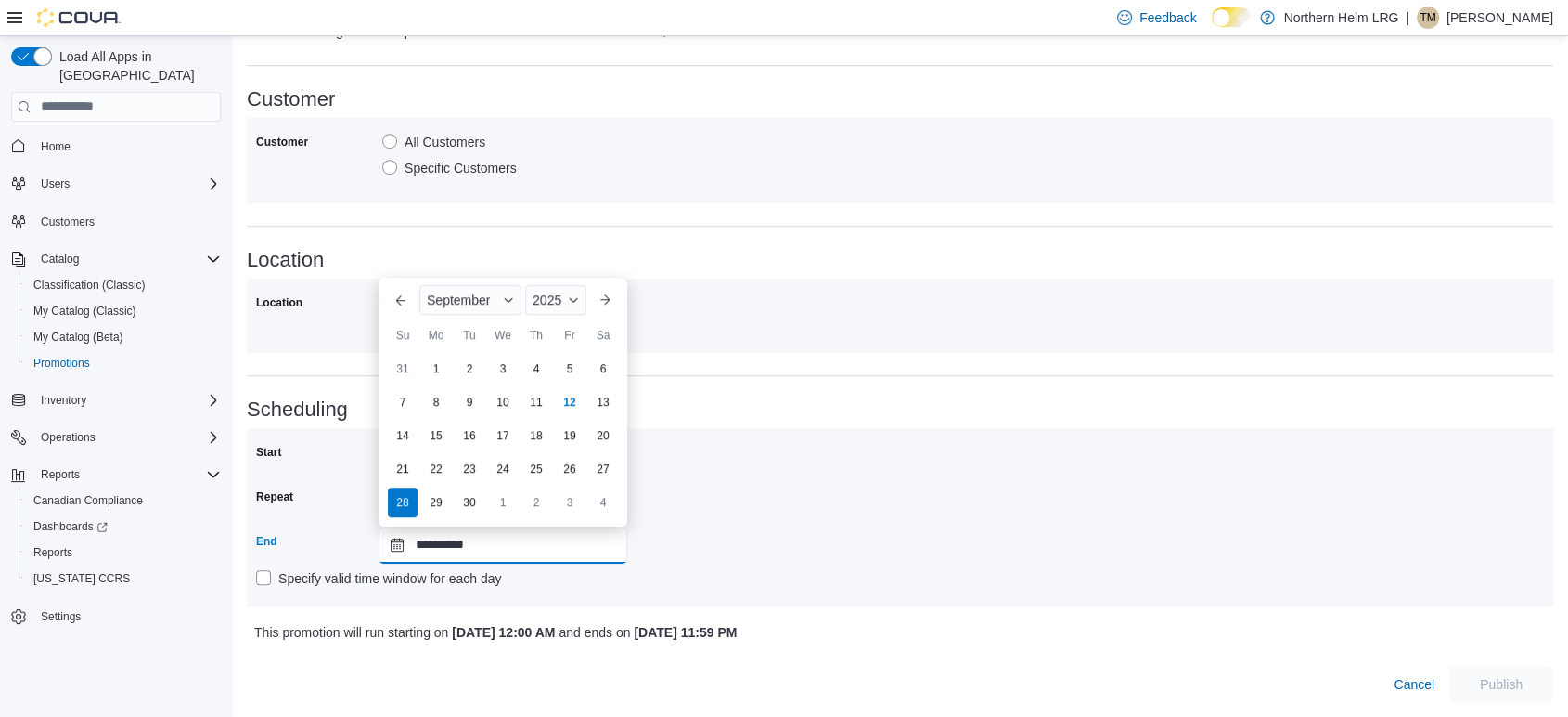
click at [524, 540] on input "**********" at bounding box center [503, 545] width 249 height 37
click at [402, 511] on div "28" at bounding box center [402, 502] width 32 height 32
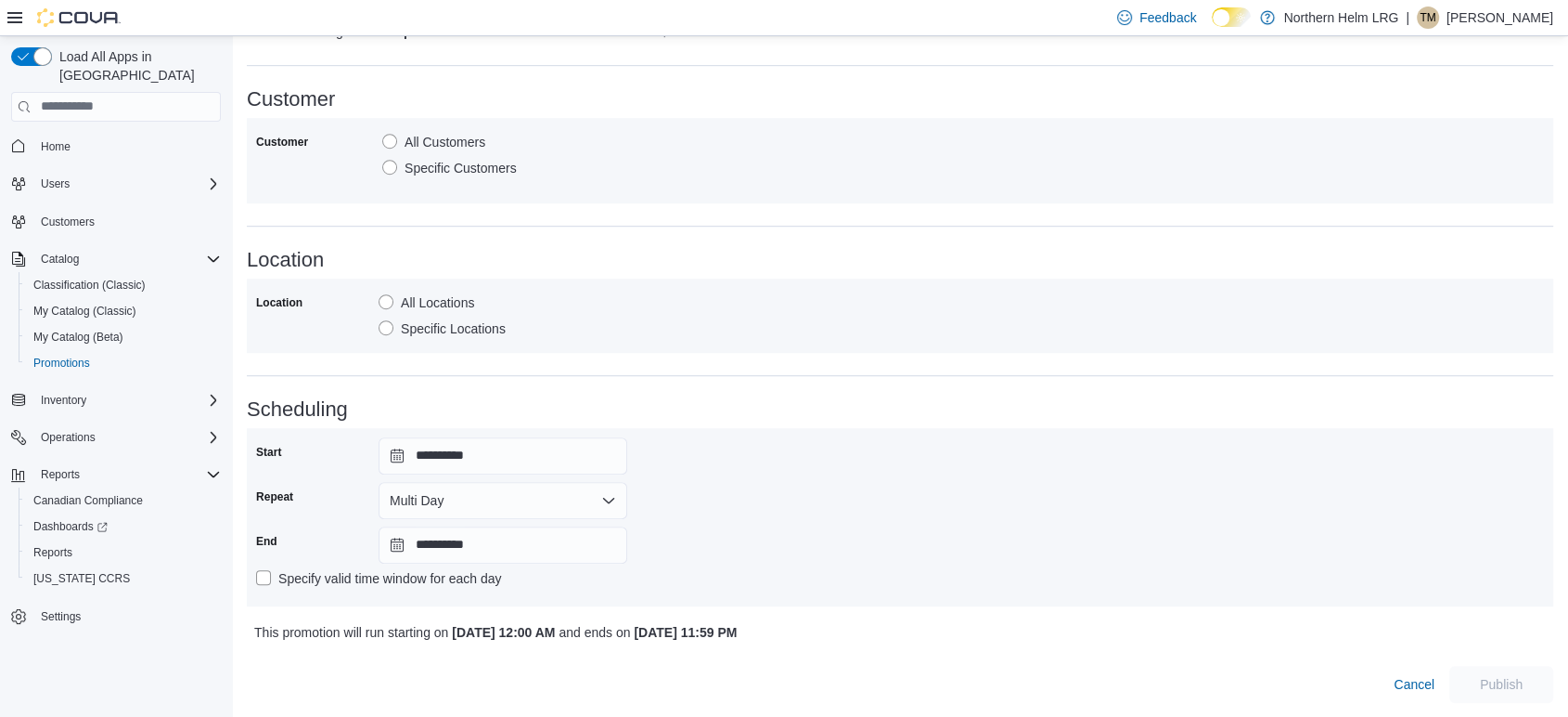
click at [1134, 506] on div "**********" at bounding box center [900, 517] width 1288 height 160
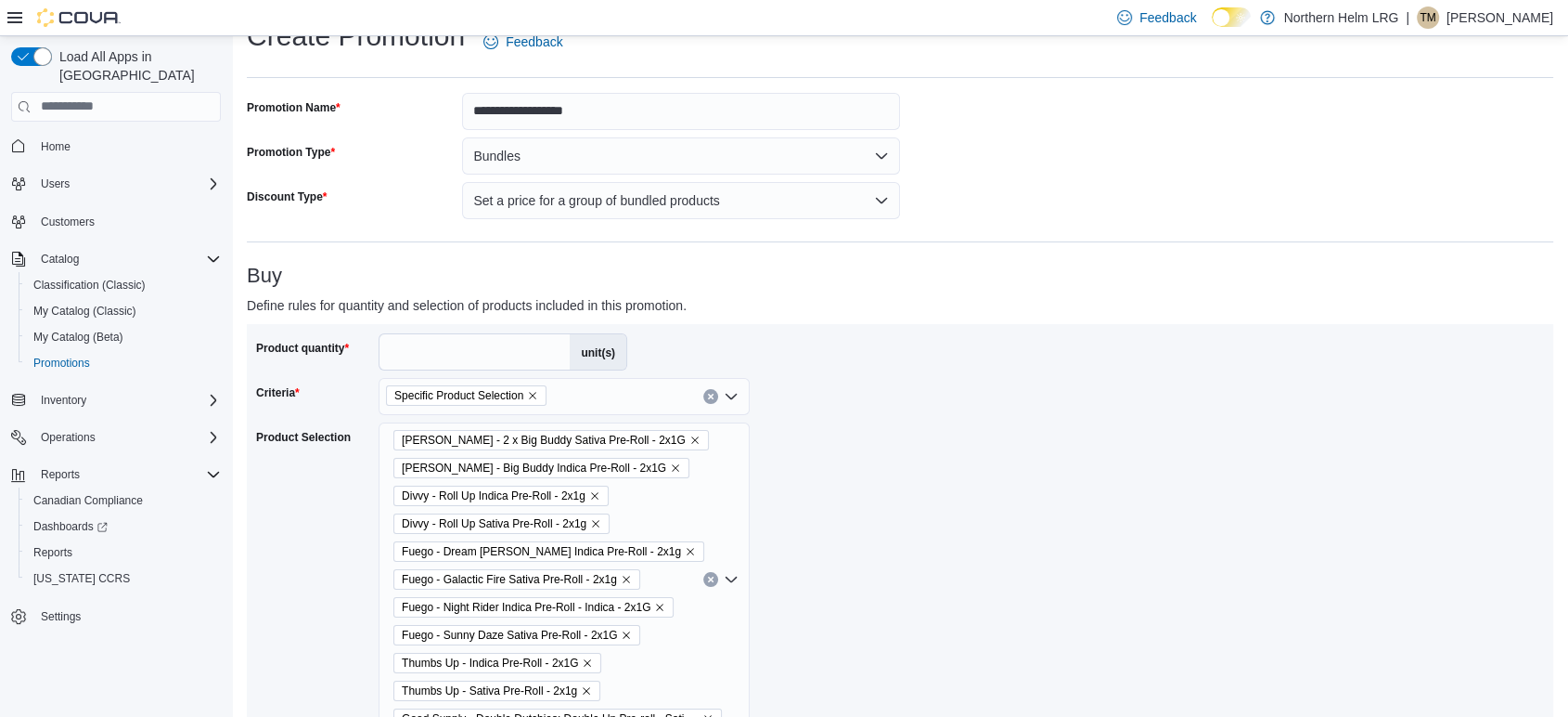
scroll to position [0, 0]
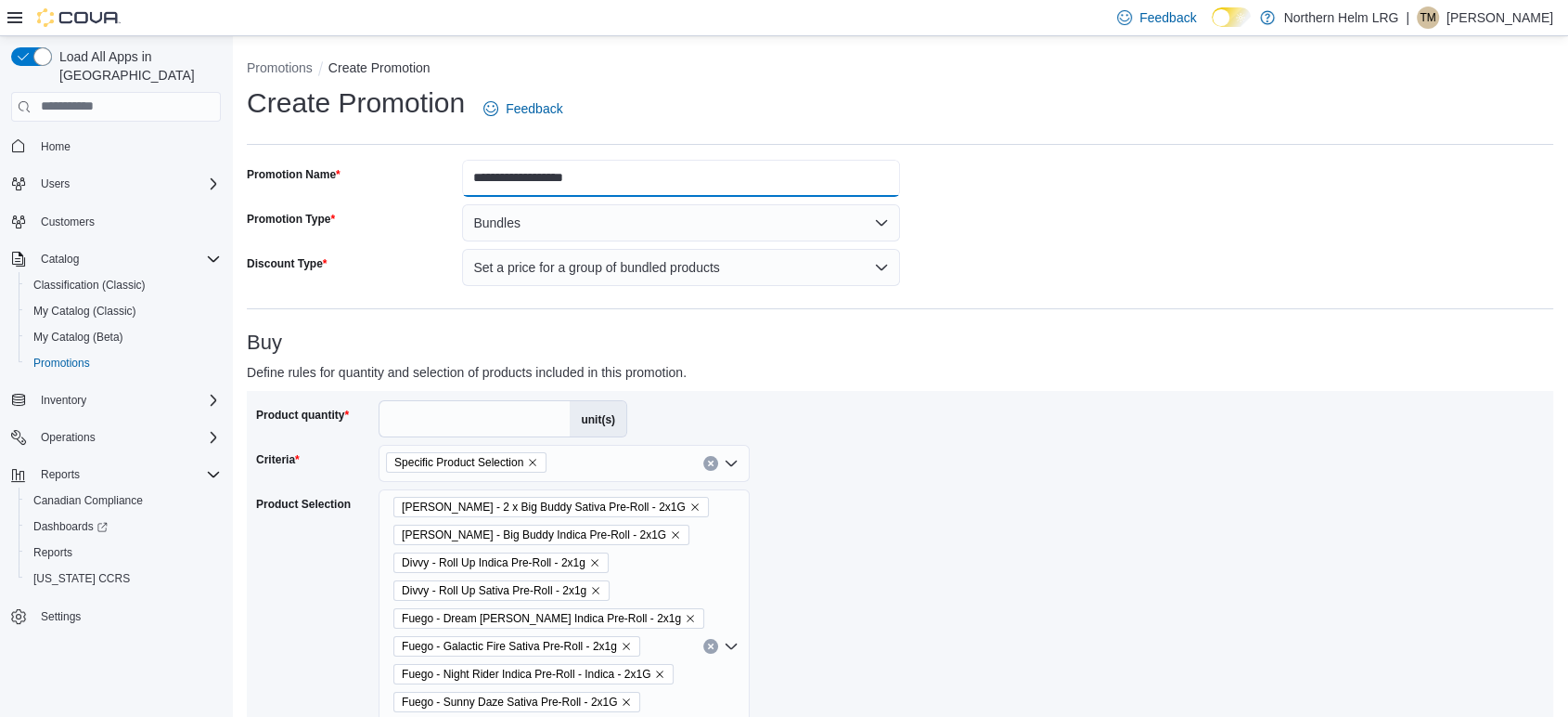
click at [695, 182] on input "**********" at bounding box center [681, 178] width 438 height 37
type input "**********"
click at [1166, 439] on div at bounding box center [900, 441] width 1288 height 8
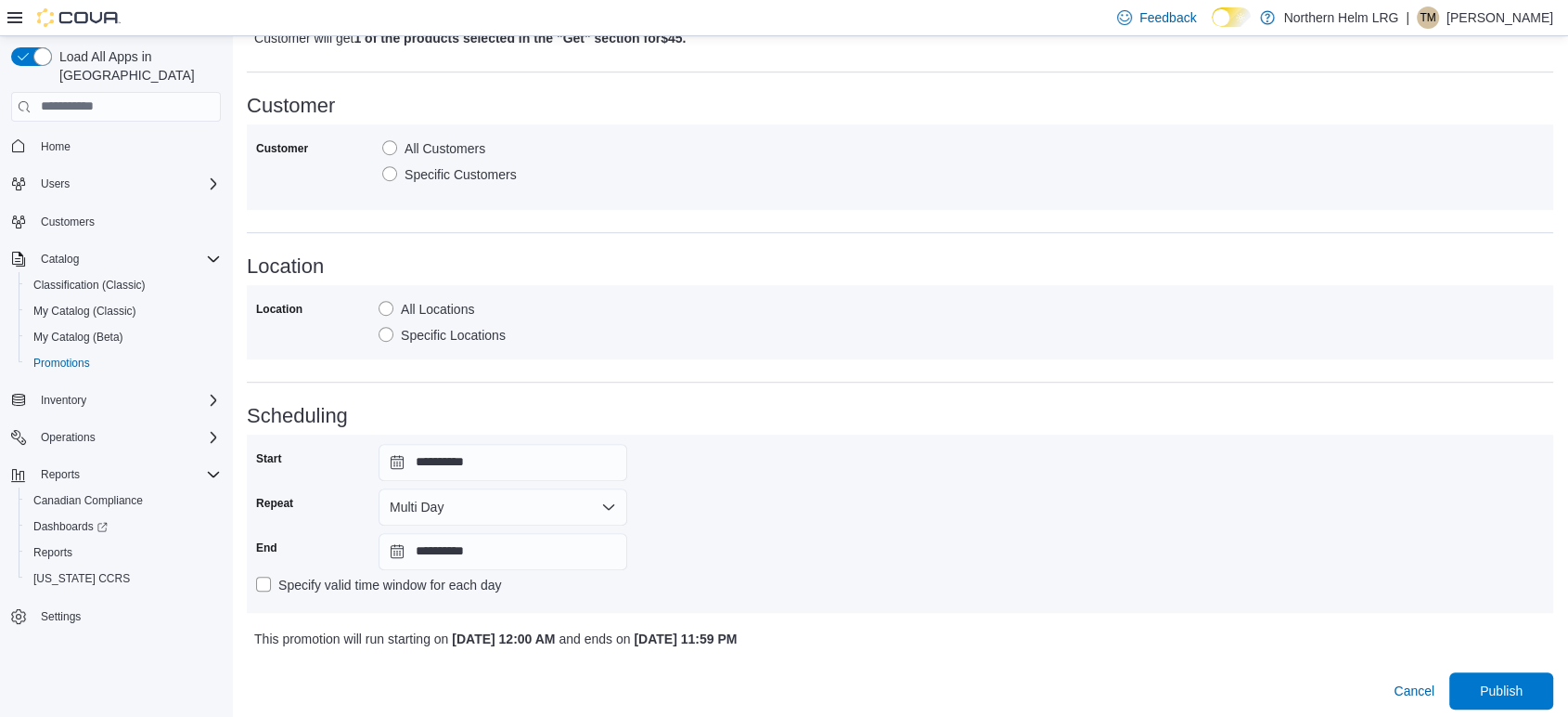
scroll to position [1097, 0]
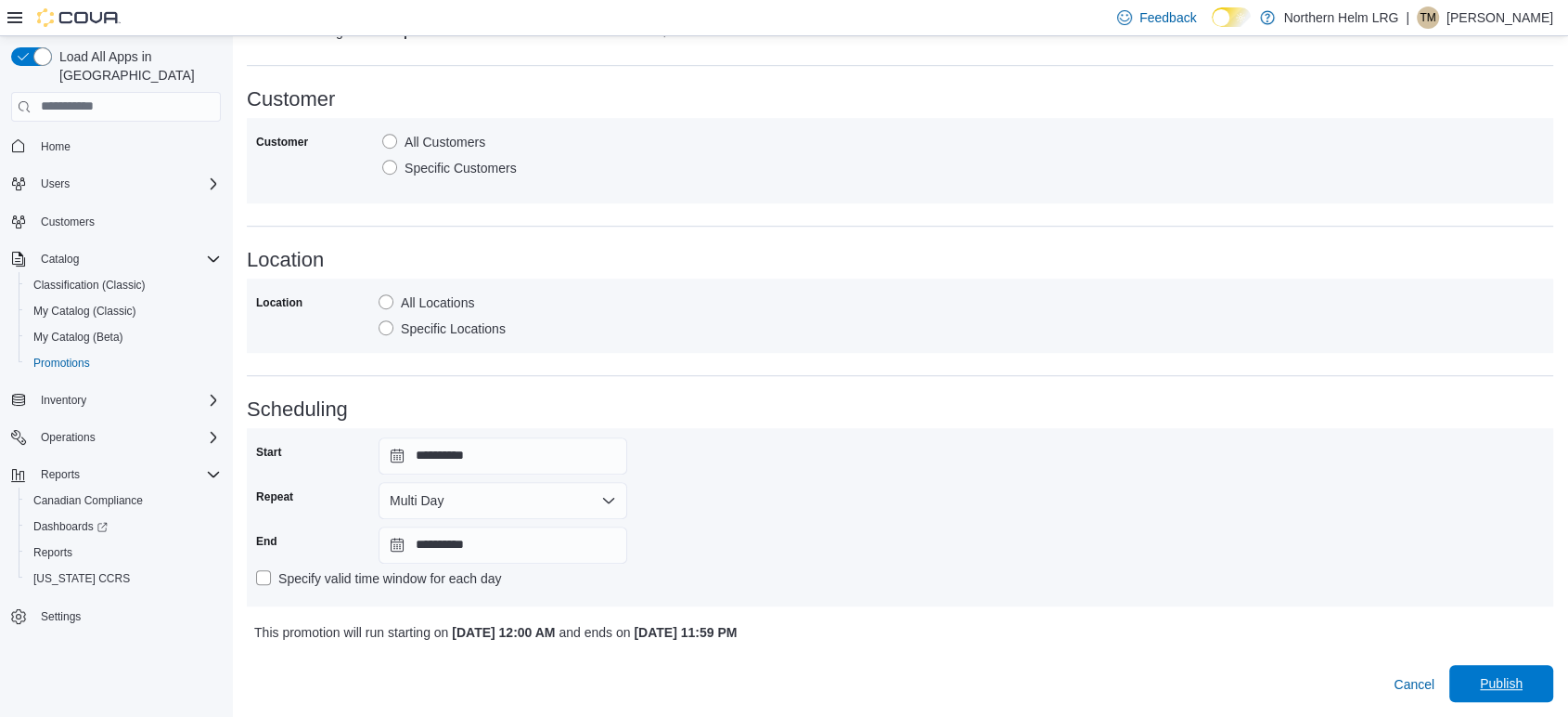
click at [1523, 676] on span "Publish" at bounding box center [1501, 683] width 43 height 19
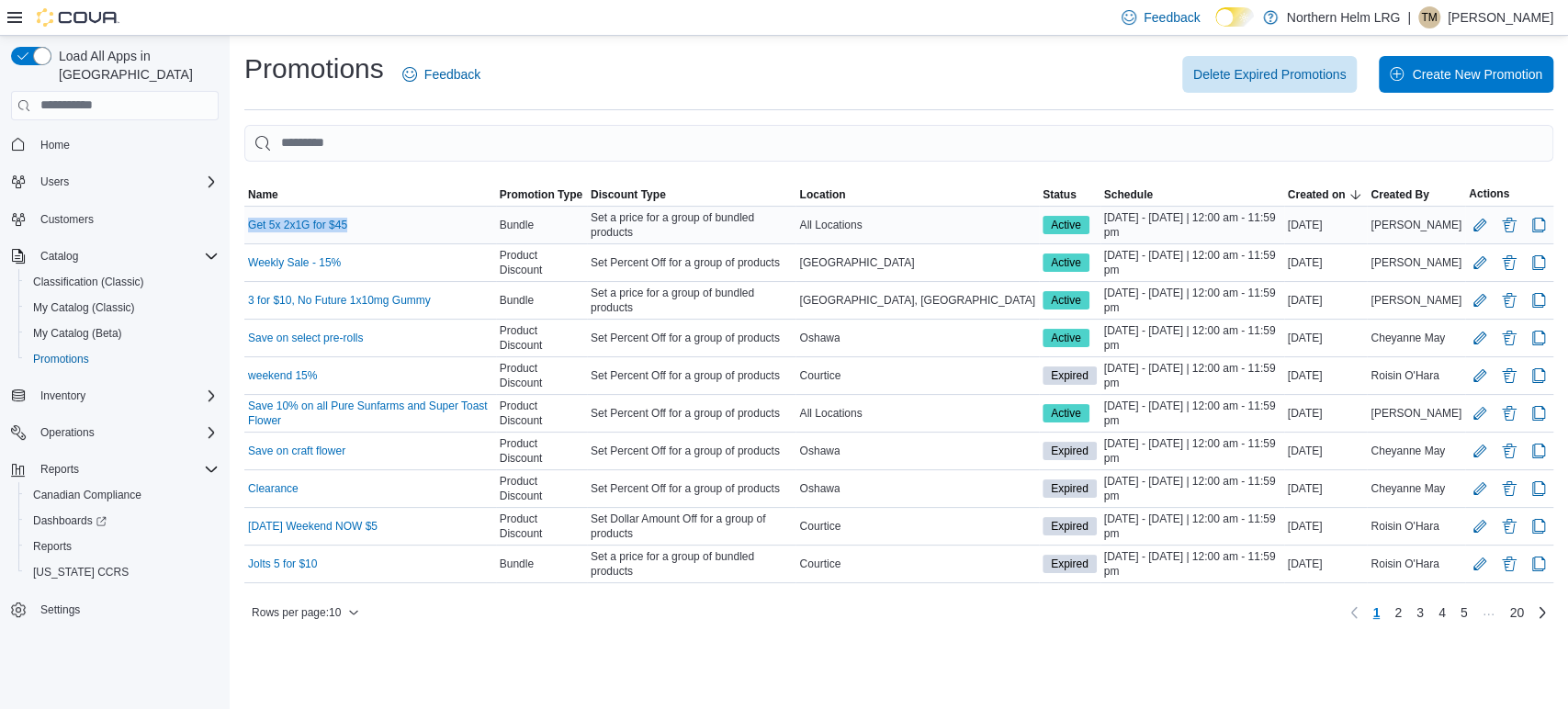
drag, startPoint x: 354, startPoint y: 218, endPoint x: 250, endPoint y: 233, distance: 105.1
click at [250, 233] on div "Get 5x 2x1G for $45" at bounding box center [370, 225] width 252 height 22
copy link "Get 5x 2x1G for $45"
click at [308, 226] on link "Get 5x 2x1G for $45" at bounding box center [298, 225] width 99 height 15
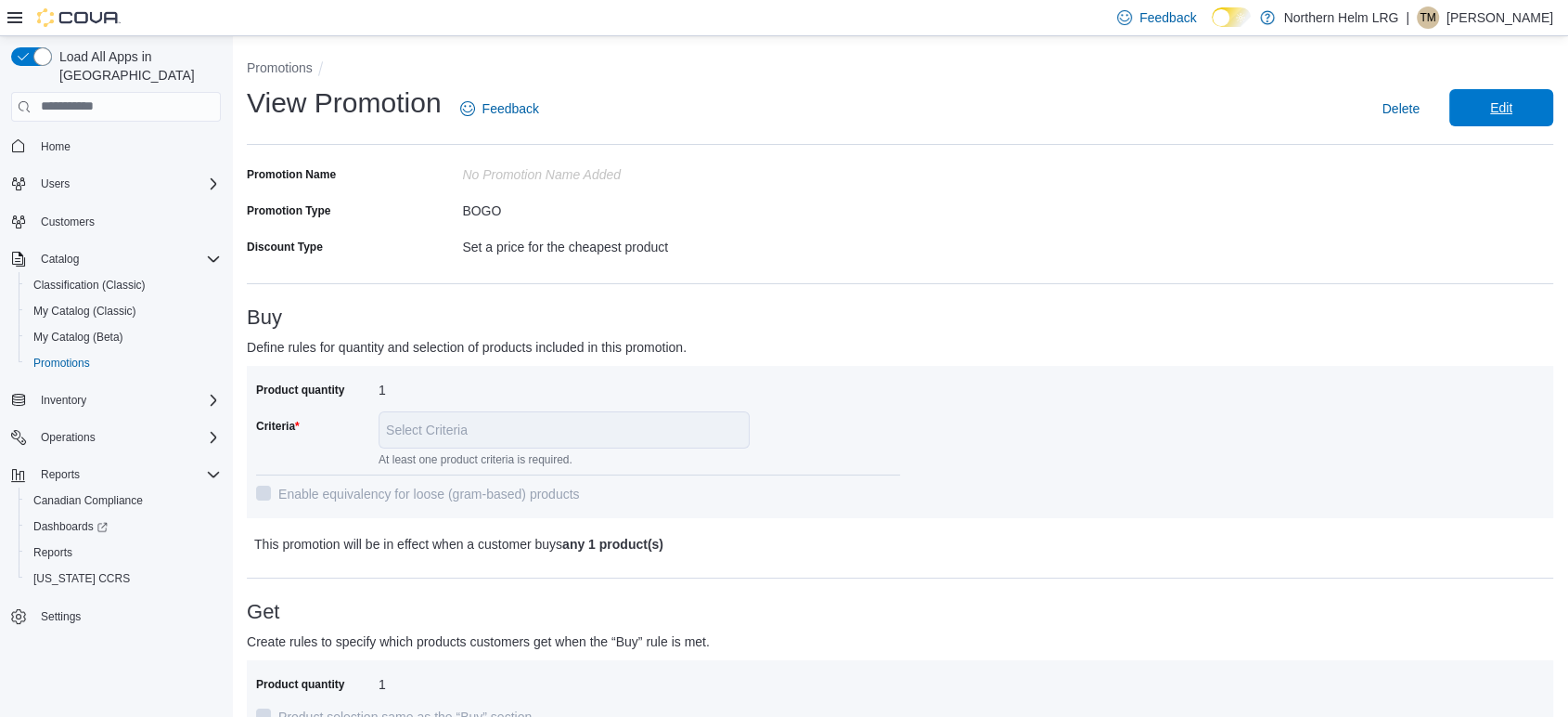
click at [1506, 114] on span "Edit" at bounding box center [1502, 108] width 23 height 19
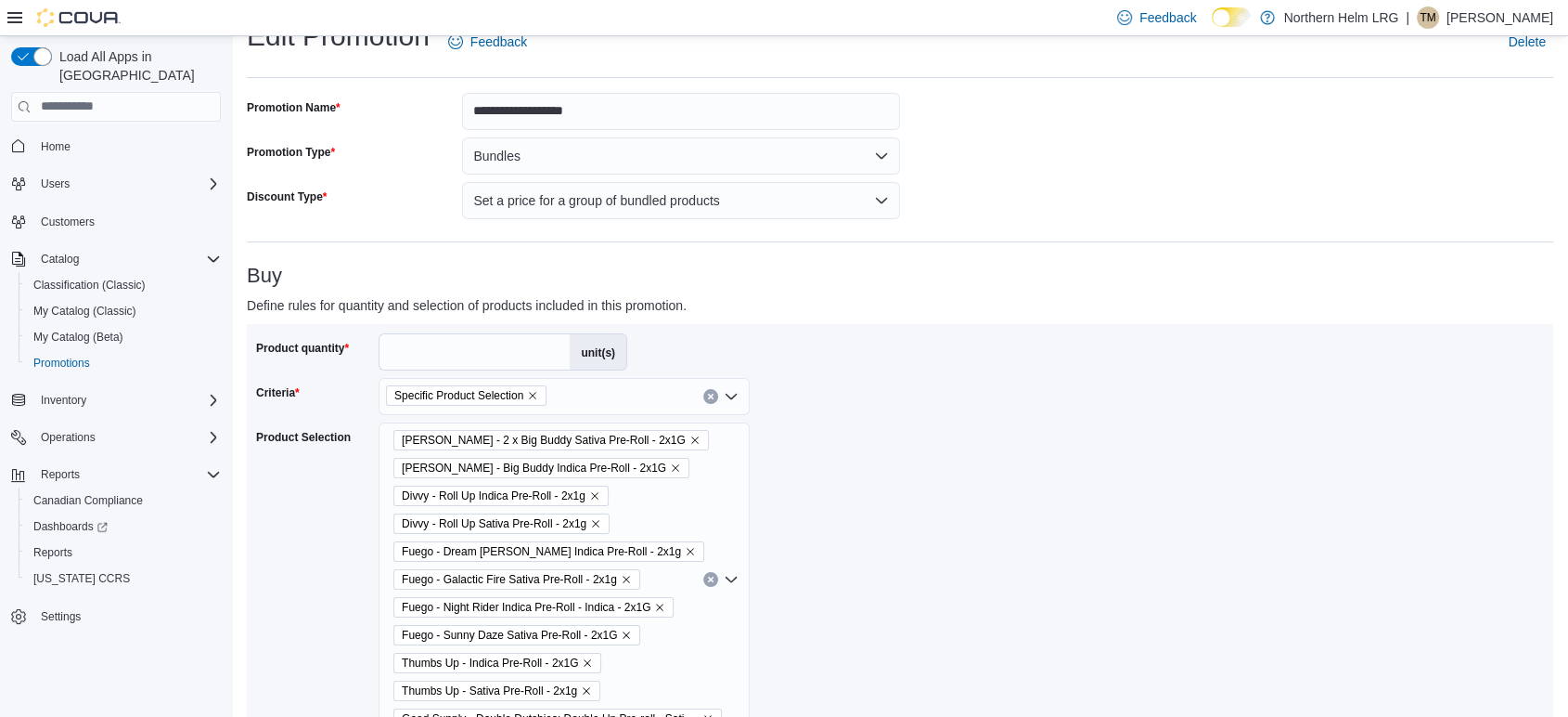
scroll to position [103, 0]
